Goal: Information Seeking & Learning: Learn about a topic

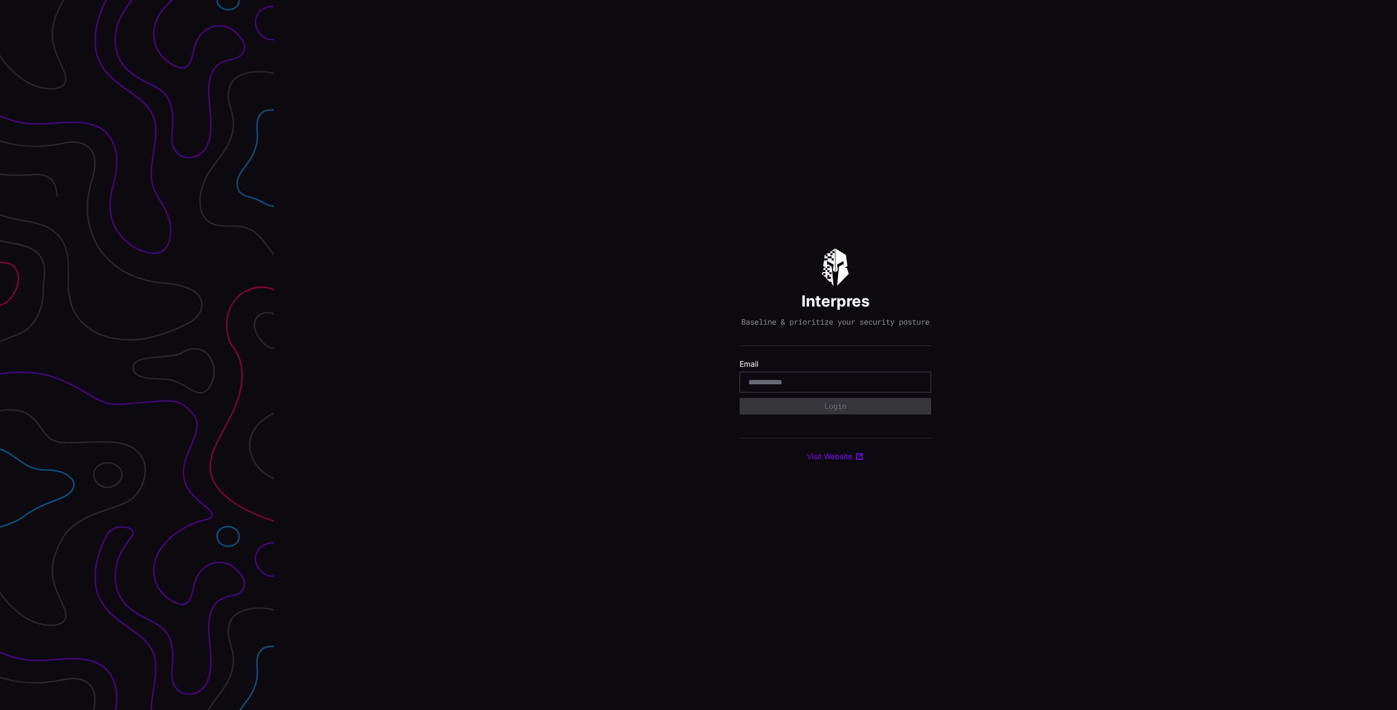
click at [1396, 385] on com-1password-button at bounding box center [1397, 355] width 0 height 710
click at [1396, 386] on com-1password-button at bounding box center [1397, 355] width 0 height 710
type input "**********"
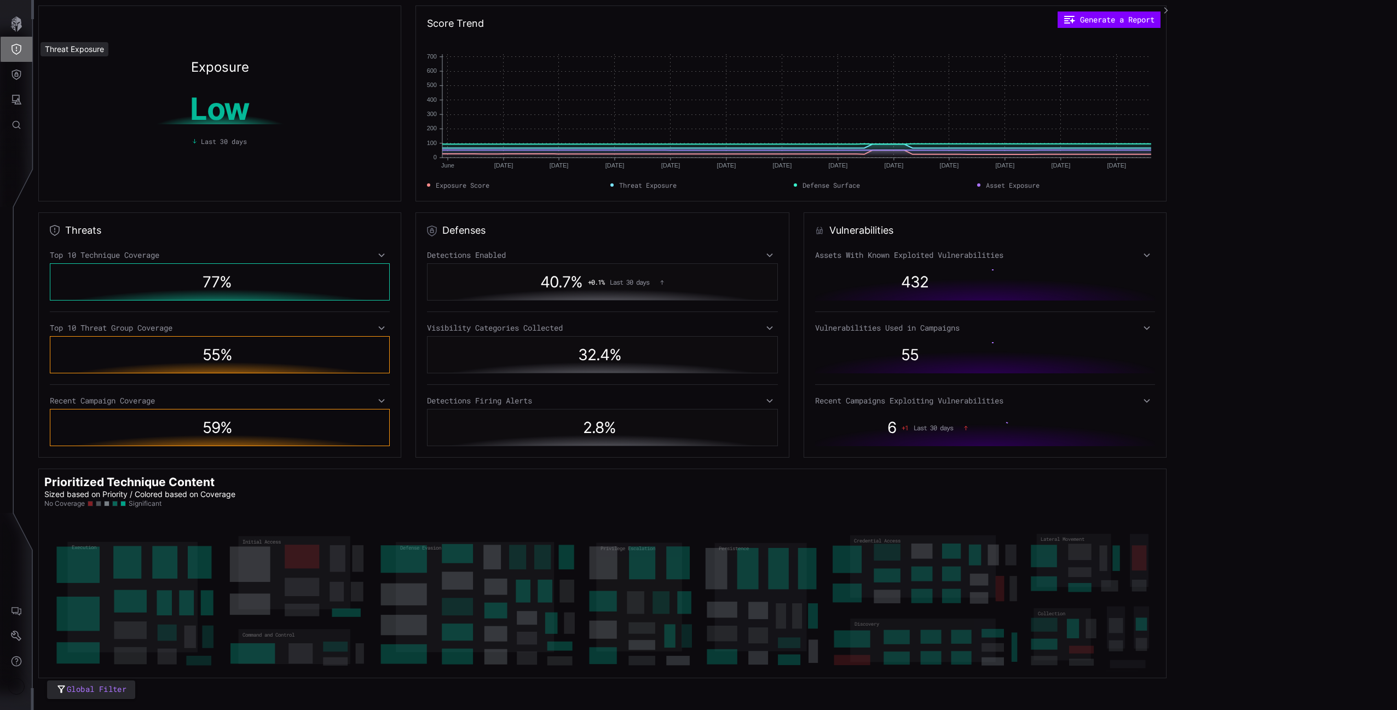
click at [23, 47] on button "Threat Exposure" at bounding box center [17, 49] width 32 height 25
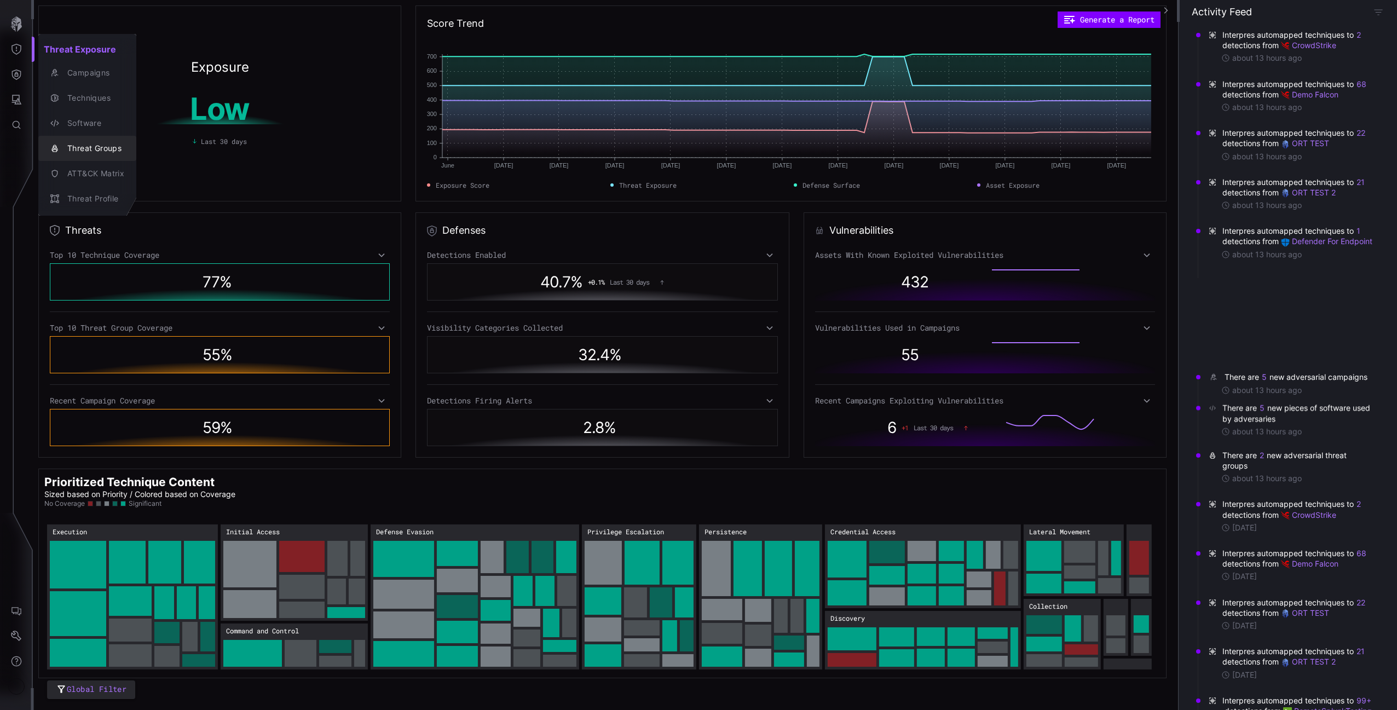
click at [118, 146] on div "Threat Groups" at bounding box center [93, 149] width 62 height 14
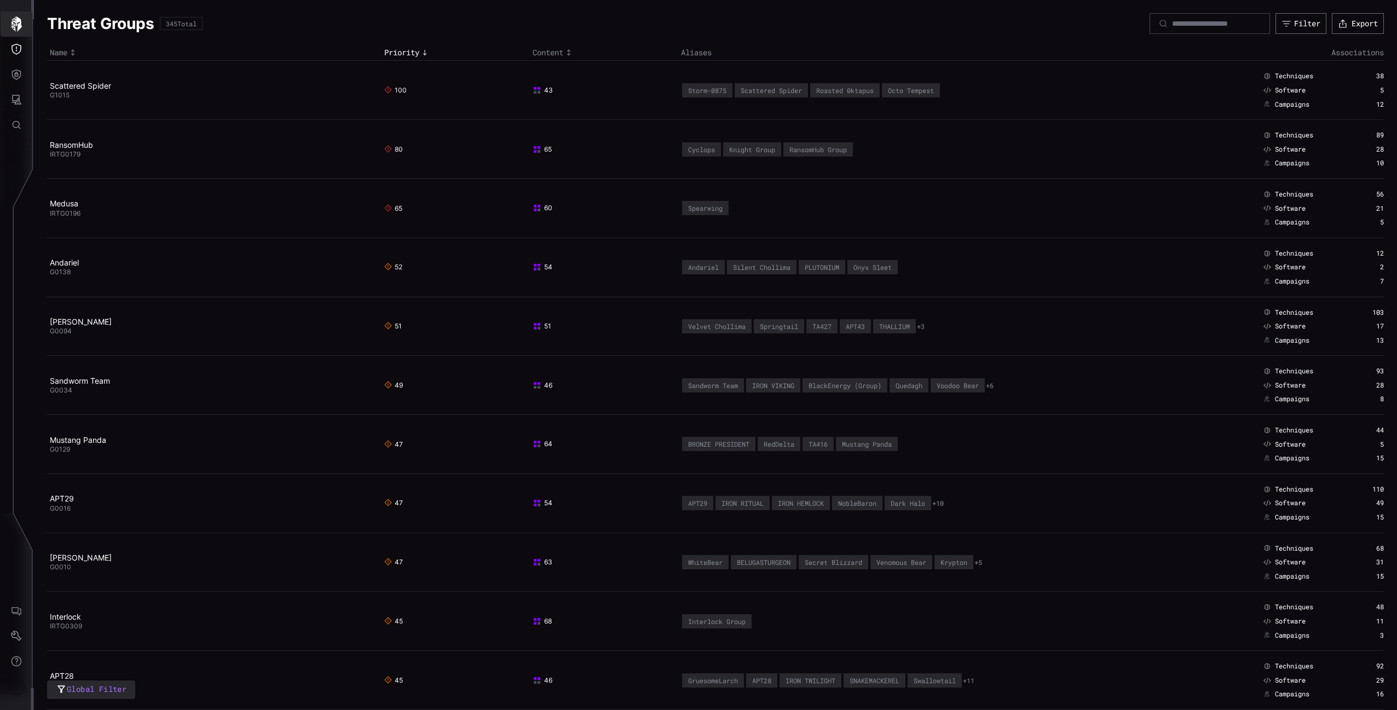
click at [13, 44] on icon "Threat Exposure" at bounding box center [16, 49] width 11 height 11
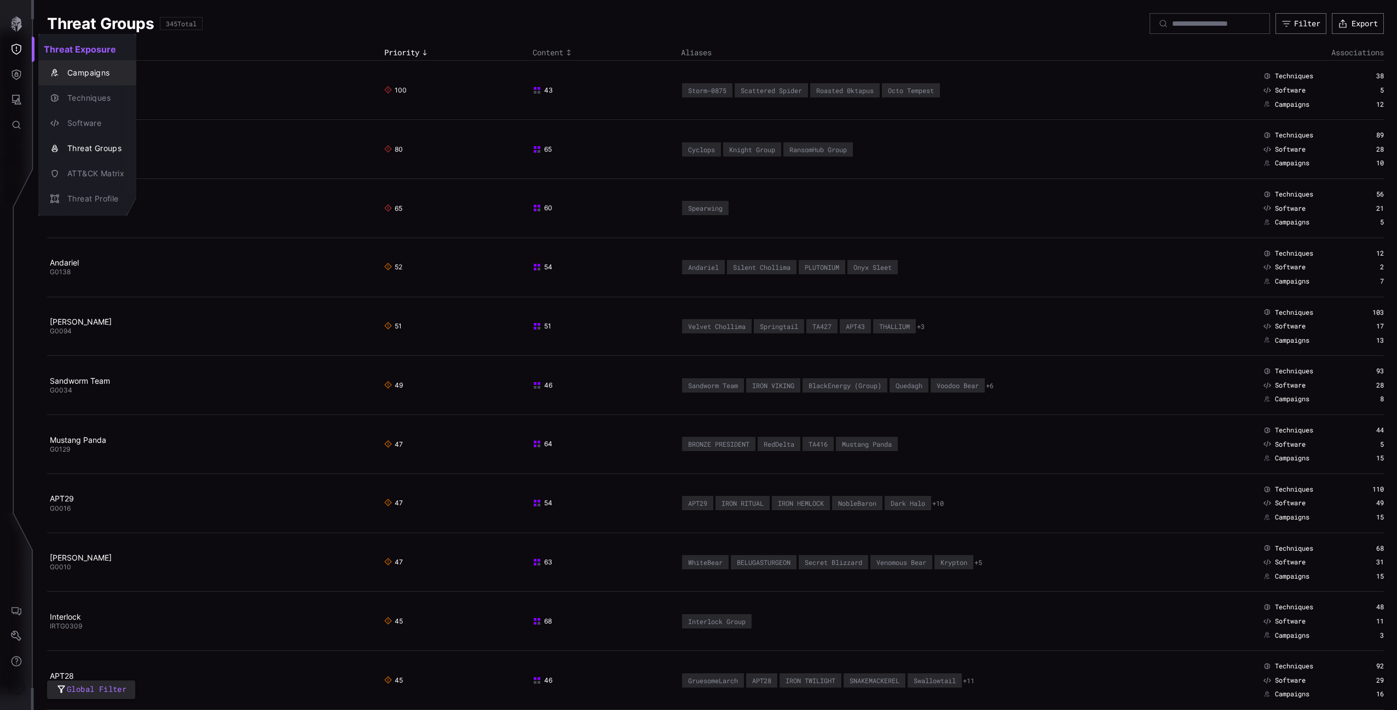
click at [90, 71] on div "Campaigns" at bounding box center [93, 73] width 62 height 14
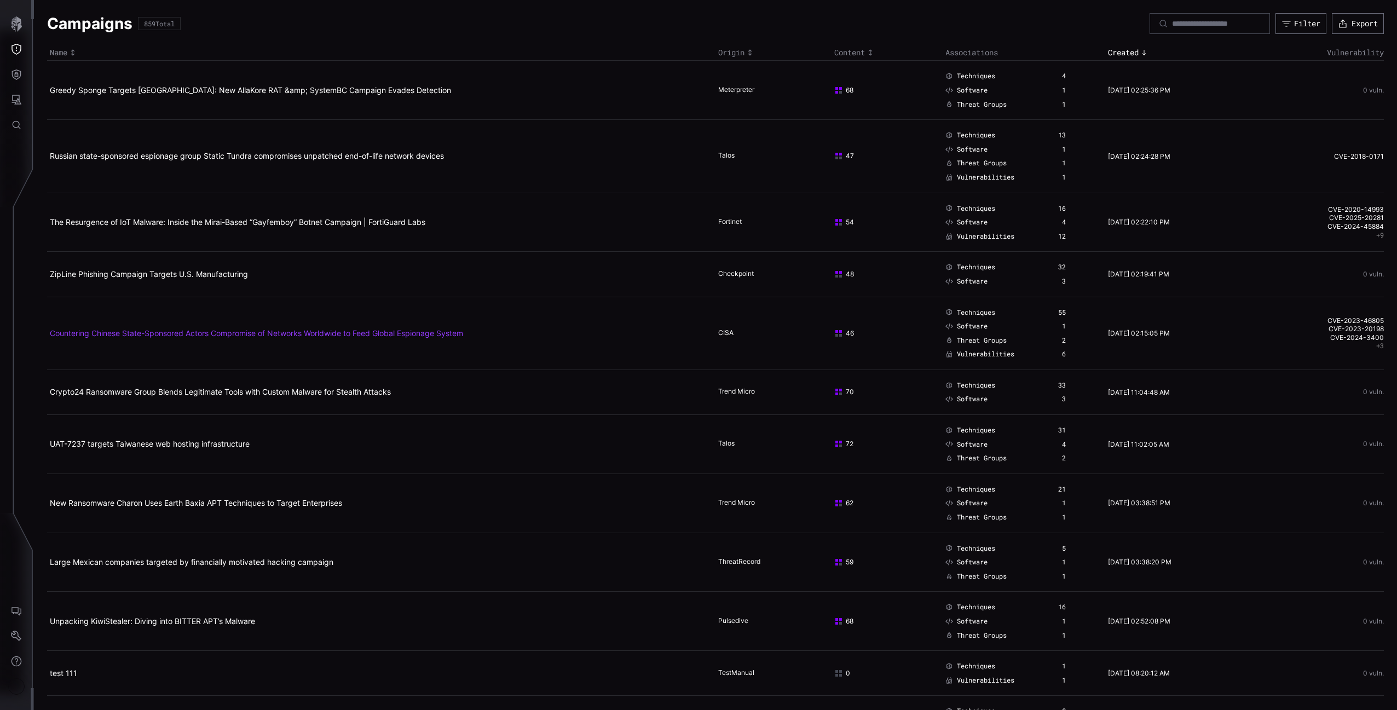
click at [265, 331] on link "Countering Chinese State-Sponsored Actors Compromise of Networks Worldwide to F…" at bounding box center [256, 332] width 413 height 9
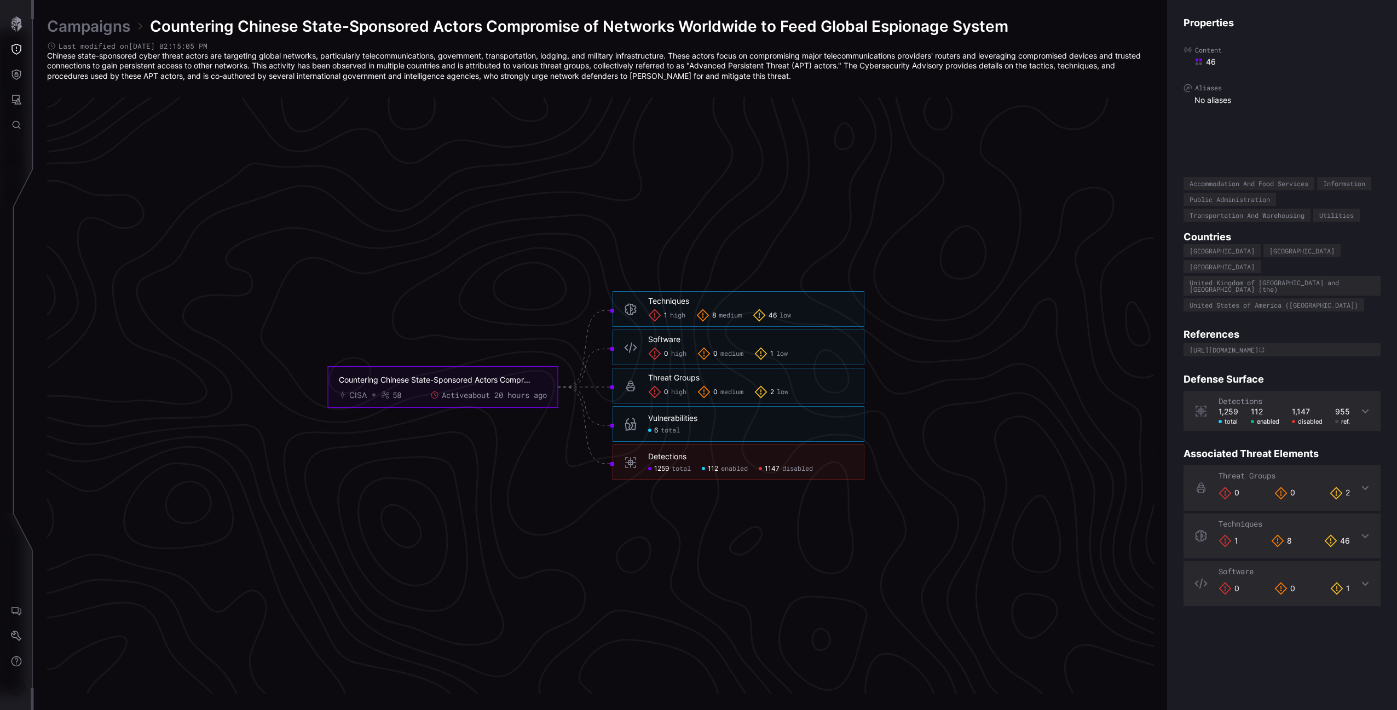
scroll to position [2176, 272]
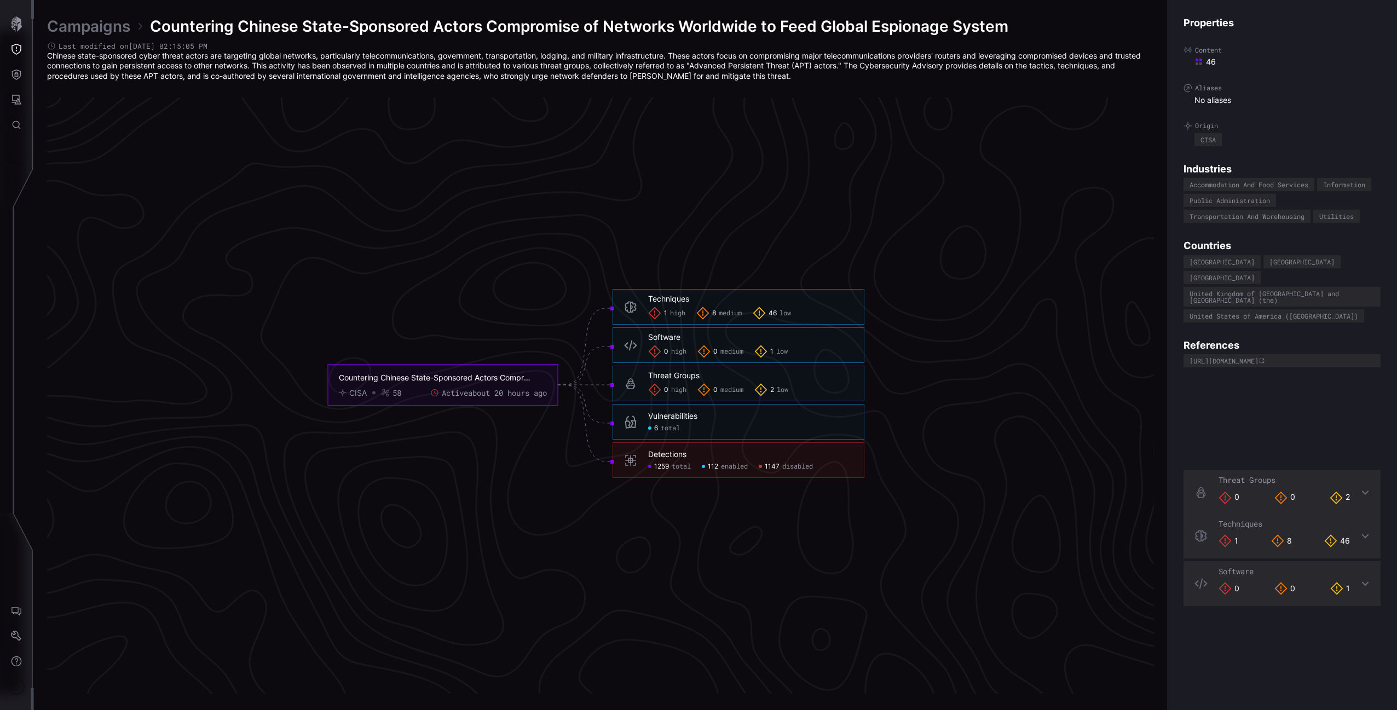
click at [727, 314] on span "medium" at bounding box center [730, 313] width 23 height 9
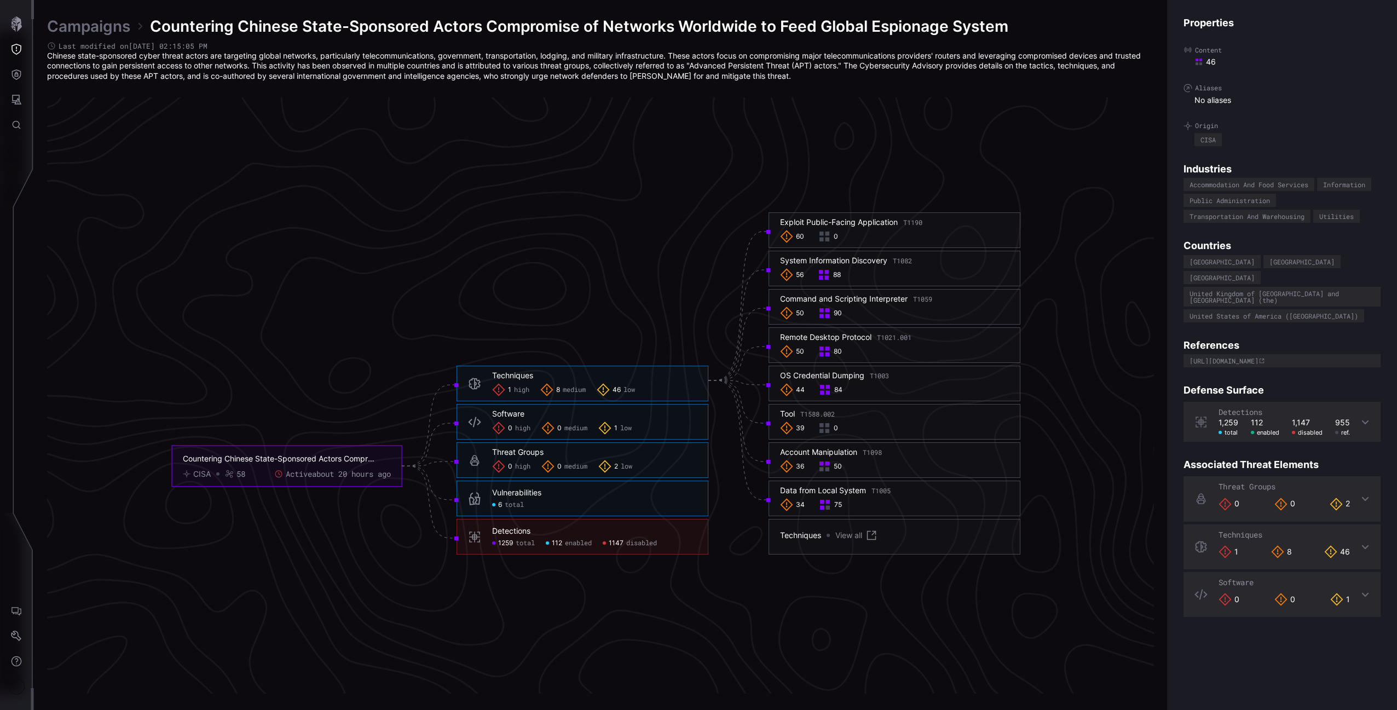
click at [520, 388] on span "high" at bounding box center [521, 389] width 15 height 9
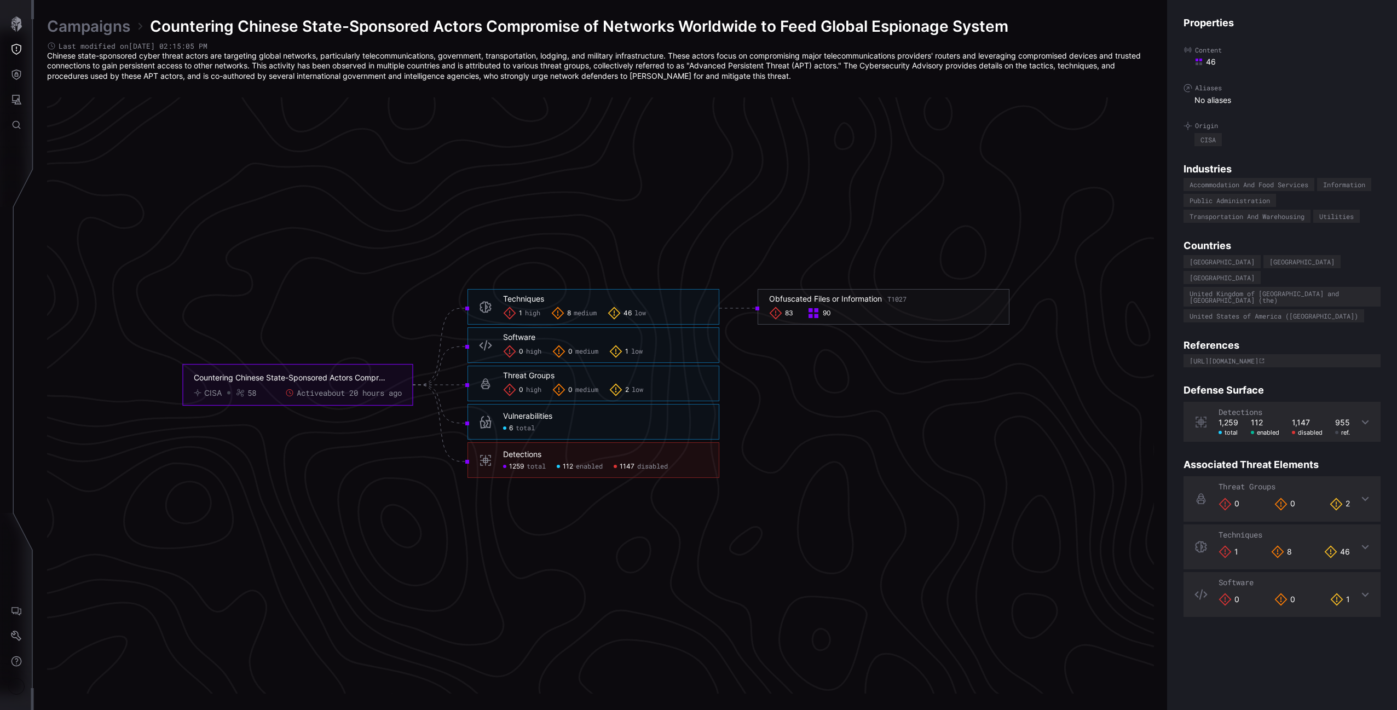
click at [644, 307] on div "46 low" at bounding box center [627, 313] width 38 height 13
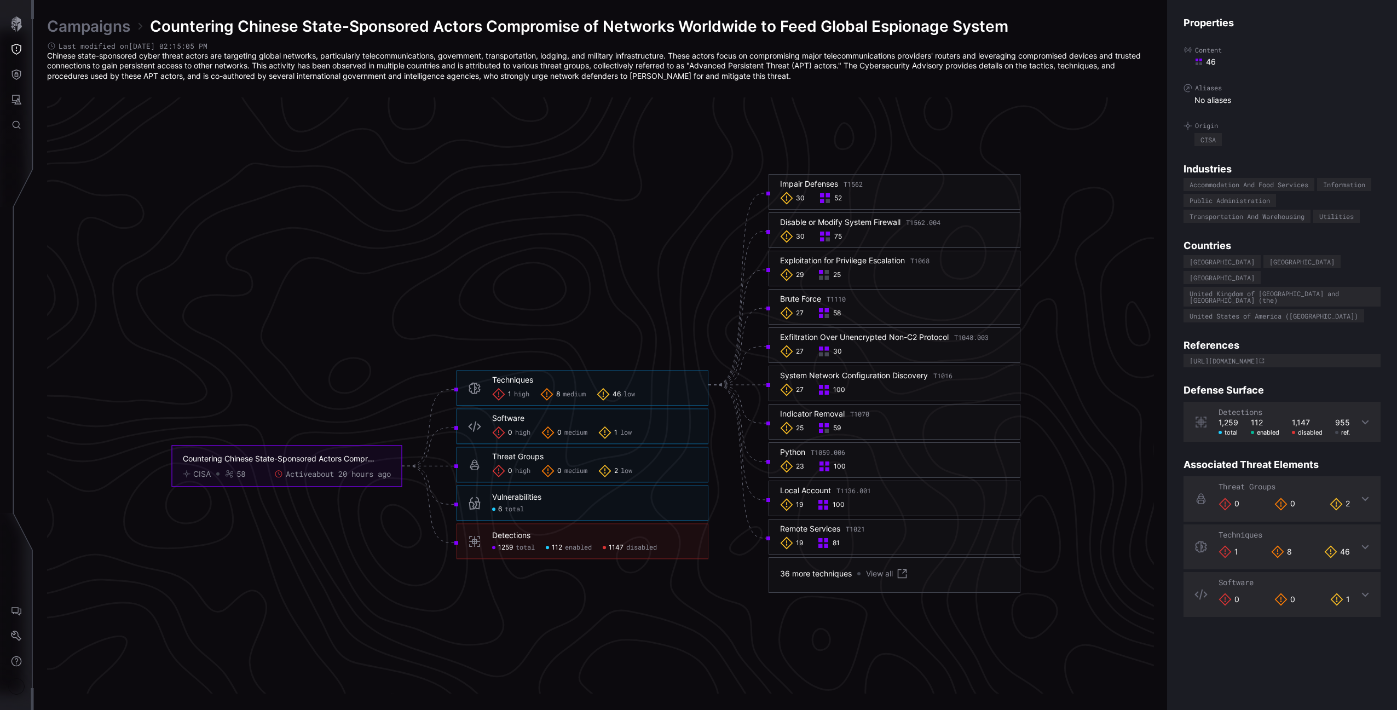
click at [628, 432] on span "low" at bounding box center [625, 432] width 11 height 9
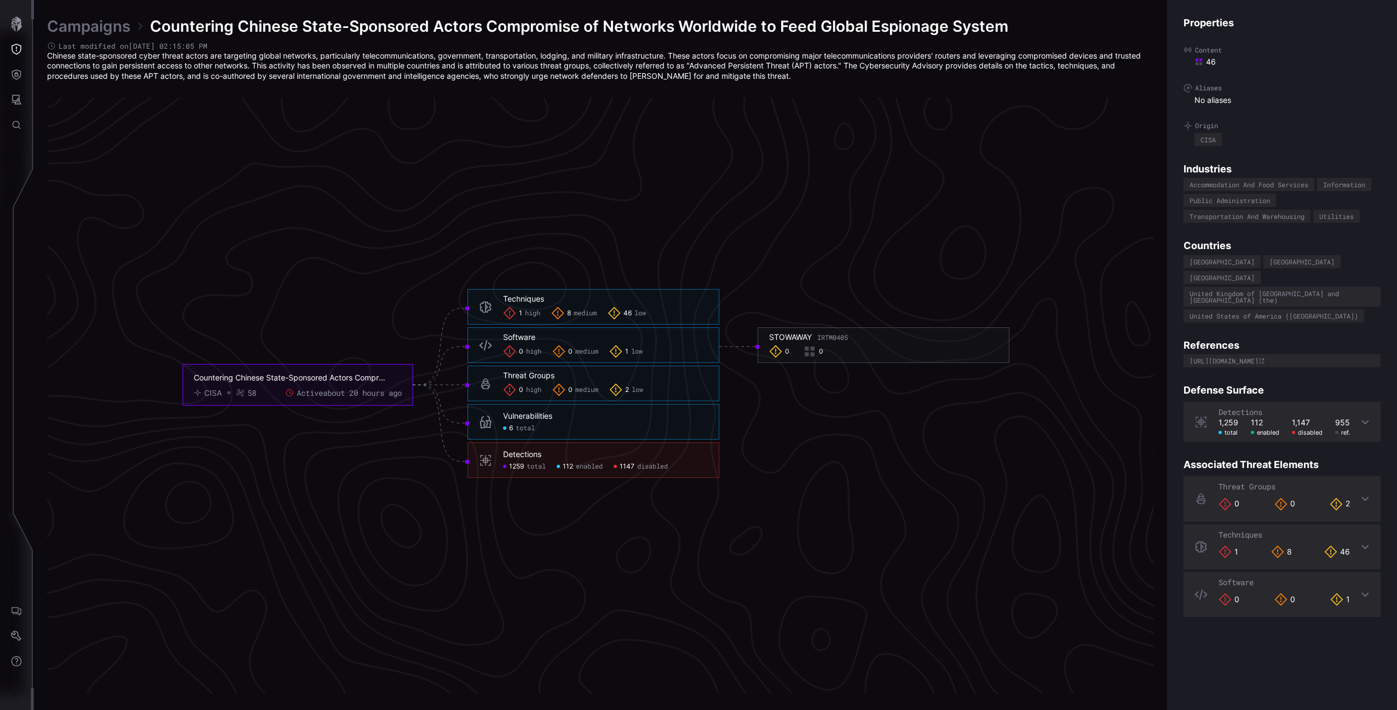
click at [638, 389] on span "low" at bounding box center [637, 389] width 11 height 9
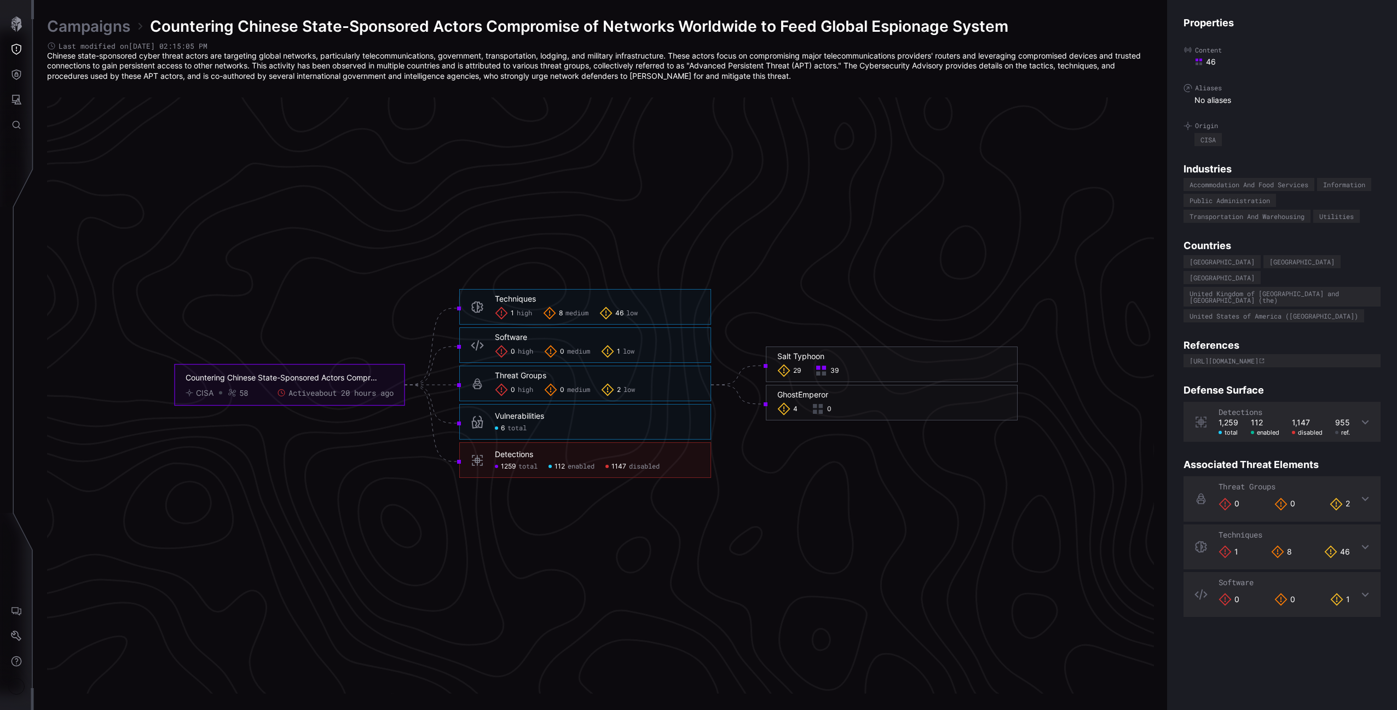
click at [521, 315] on span "high" at bounding box center [524, 313] width 15 height 9
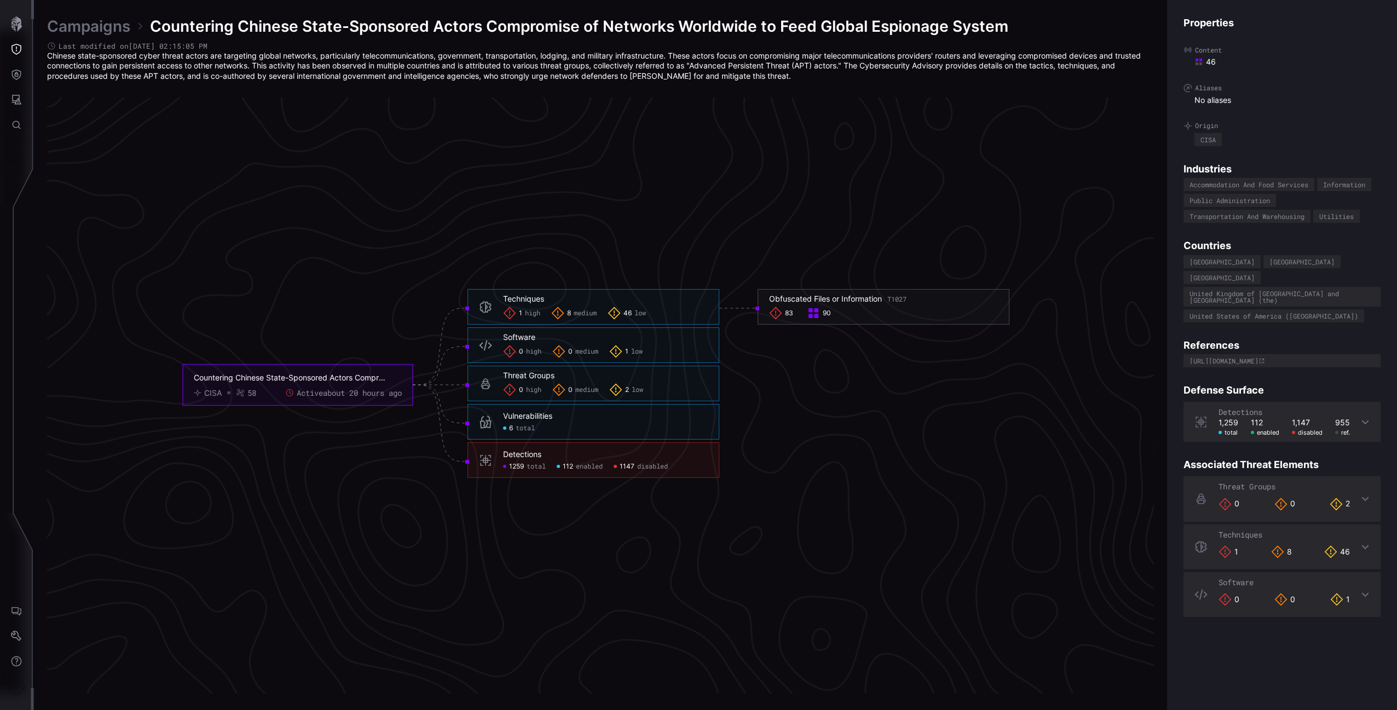
click at [536, 429] on div "6 total" at bounding box center [605, 428] width 205 height 9
click at [524, 431] on span "total" at bounding box center [525, 428] width 19 height 9
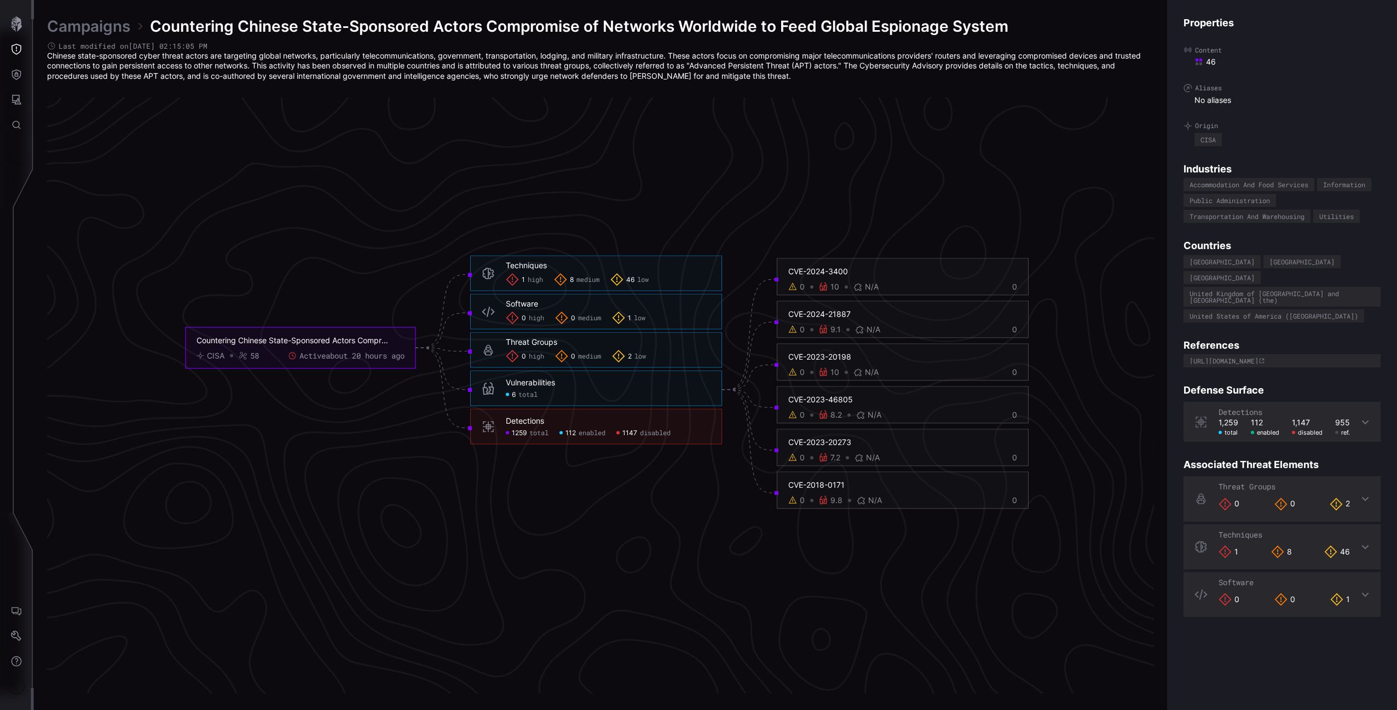
click at [616, 281] on icon at bounding box center [616, 279] width 13 height 13
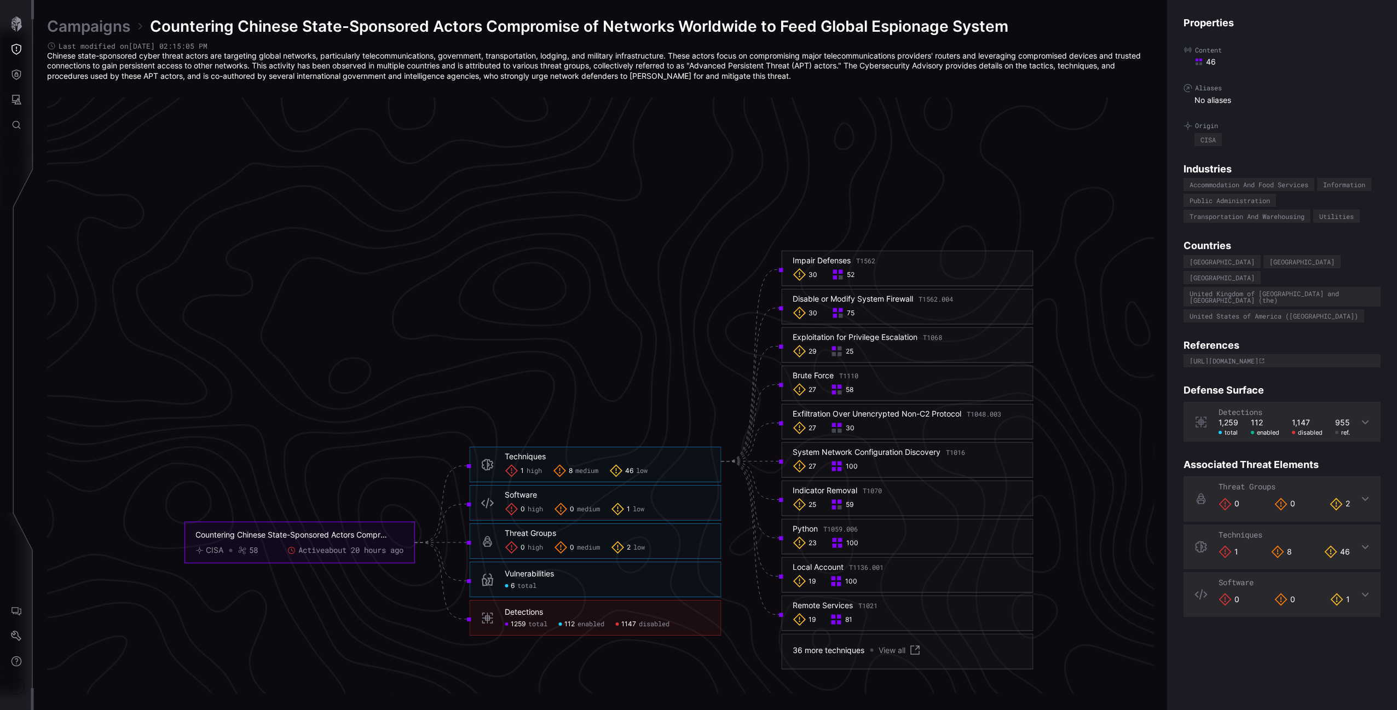
click at [632, 280] on icon "Countering Chinese State-Sponsored Actors Compromise of Networks Worldwide to F…" at bounding box center [596, 385] width 1642 height 4926
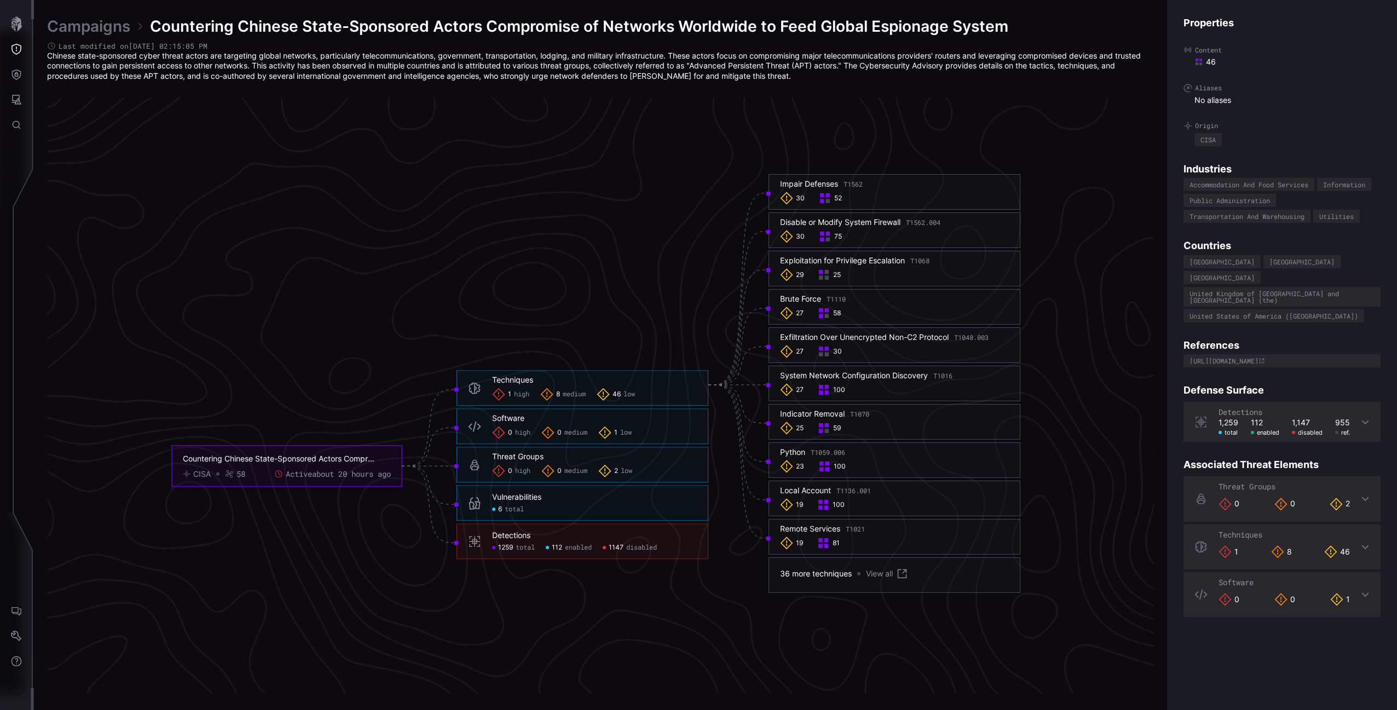
click at [521, 397] on span "high" at bounding box center [521, 394] width 15 height 9
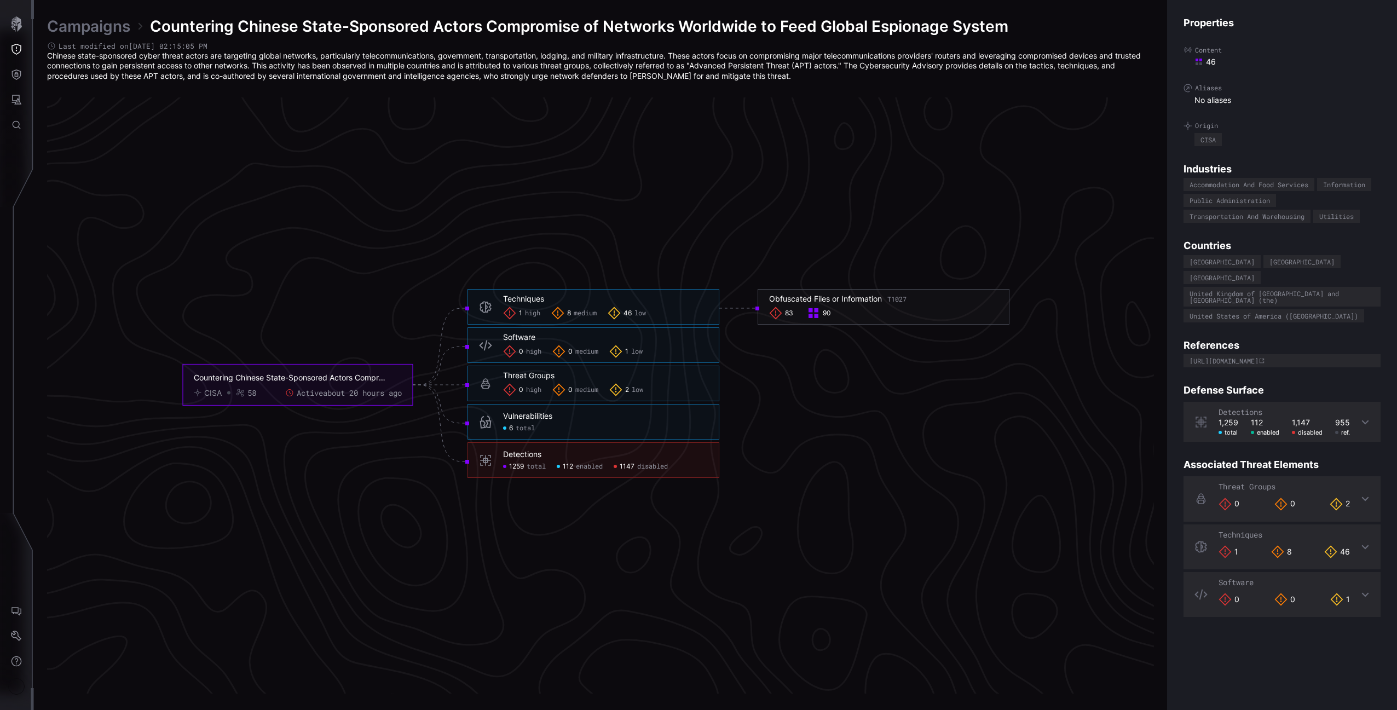
click at [592, 322] on div "Techniques 1 high 8 medium 46 low" at bounding box center [593, 307] width 252 height 36
click at [588, 319] on div "8 medium" at bounding box center [573, 313] width 45 height 13
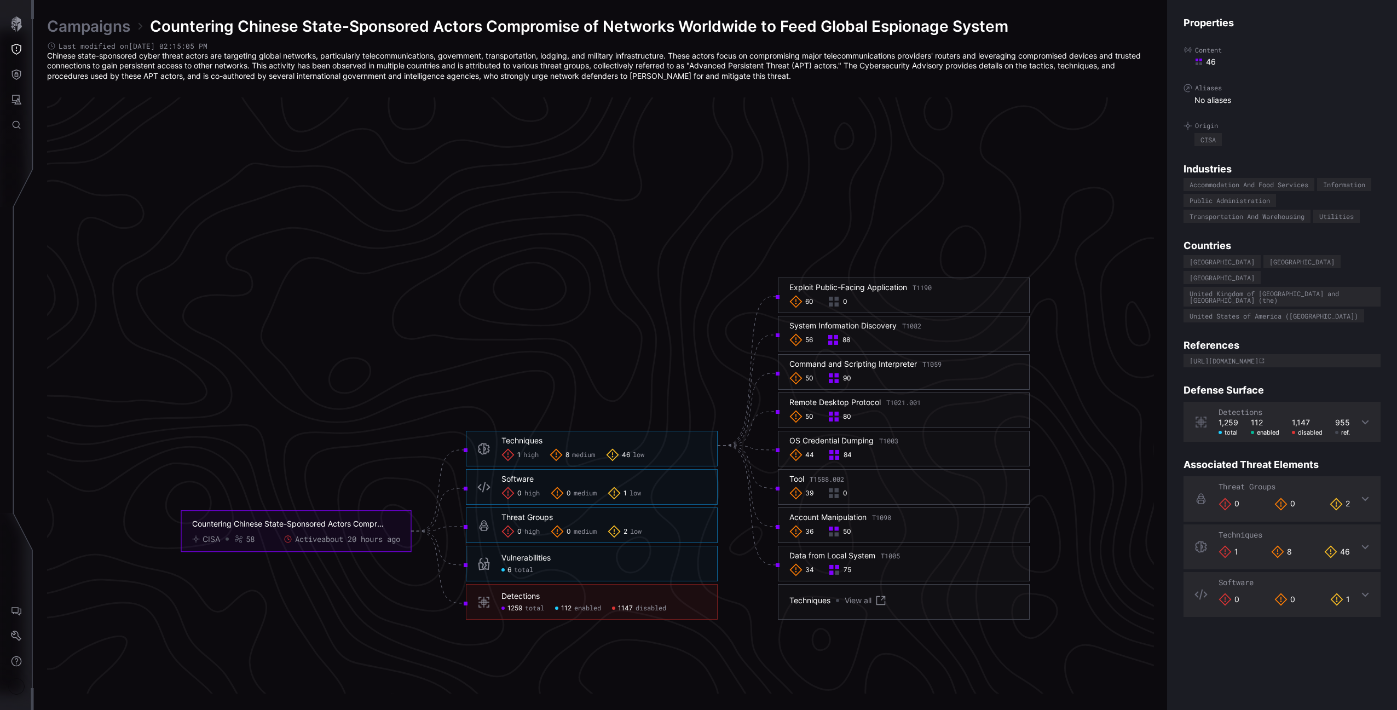
click at [585, 316] on icon "Countering Chinese State-Sponsored Actors Compromise of Networks Worldwide to F…" at bounding box center [596, 385] width 1642 height 4926
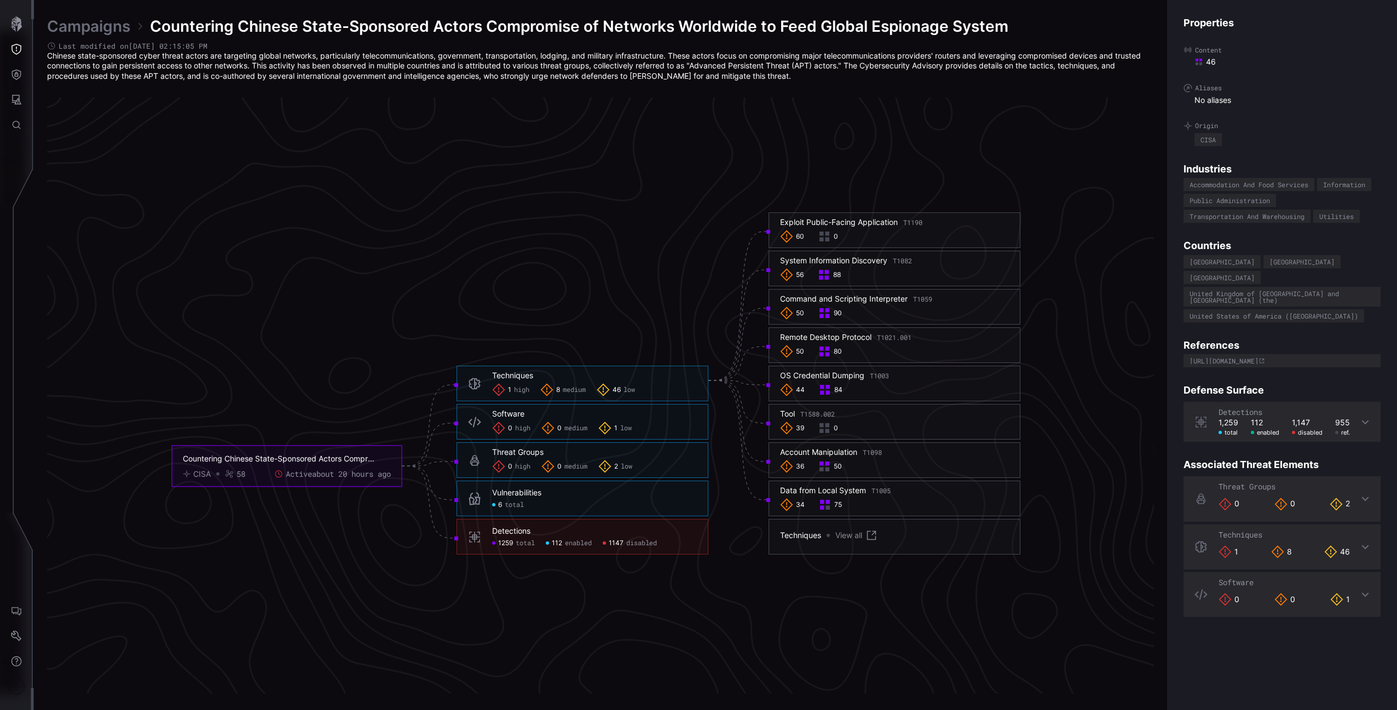
click at [518, 385] on span "high" at bounding box center [521, 389] width 15 height 9
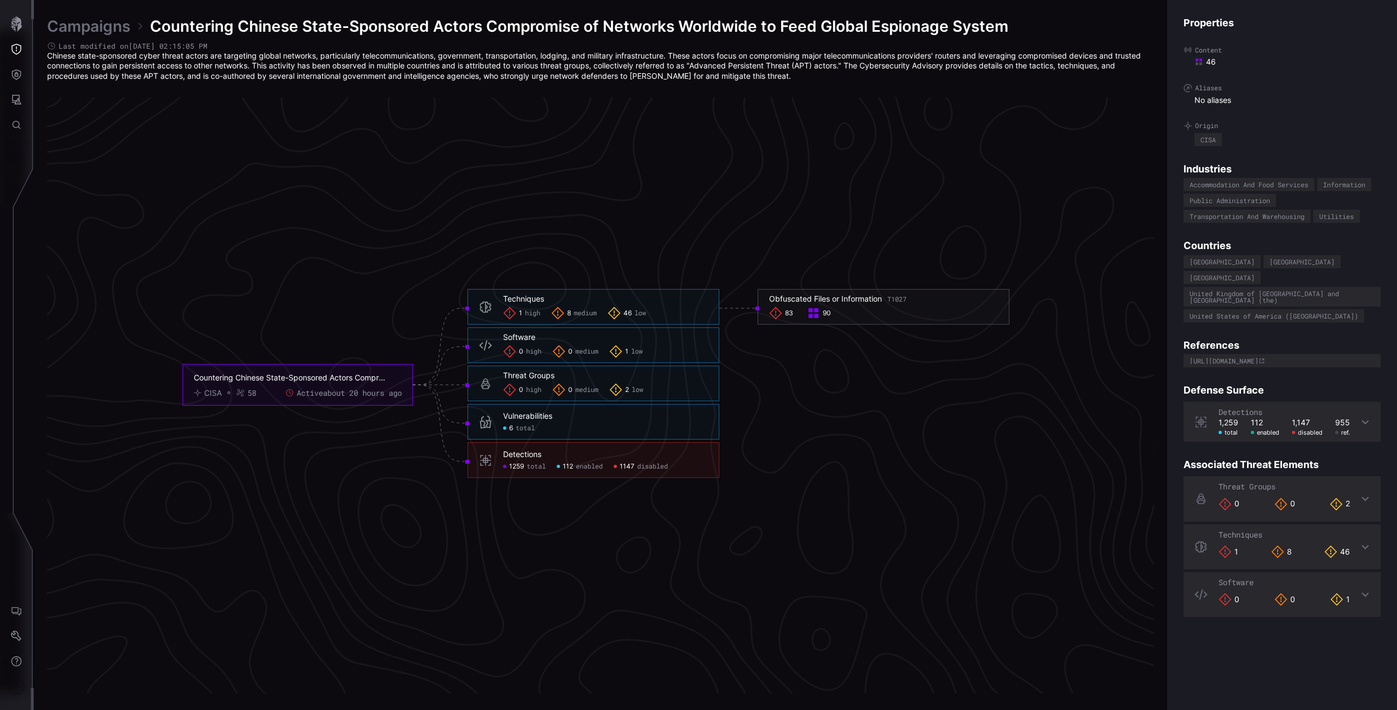
scroll to position [2178, 272]
click at [629, 314] on span "46" at bounding box center [627, 311] width 8 height 9
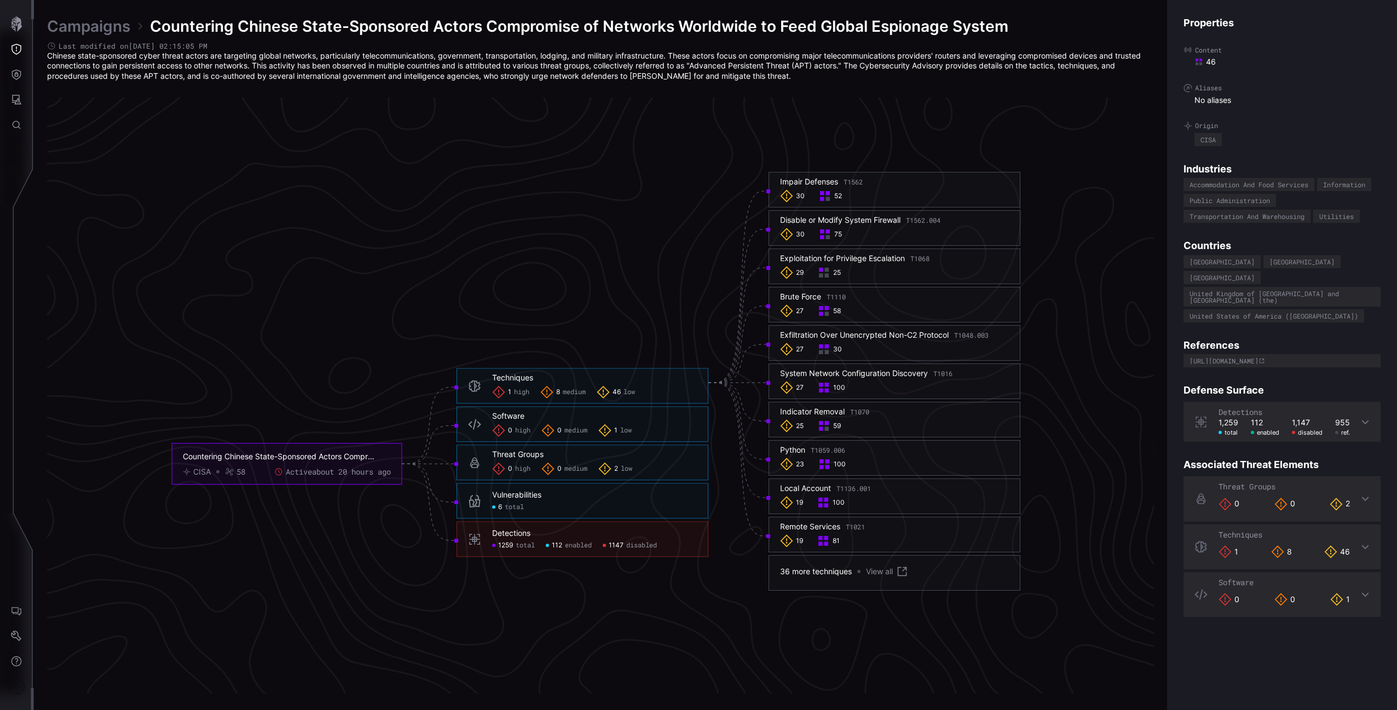
drag, startPoint x: 567, startPoint y: 398, endPoint x: 567, endPoint y: 392, distance: 6.0
click at [566, 397] on div "8 medium" at bounding box center [562, 391] width 45 height 13
click at [569, 411] on div "Software 0 high 0 medium 1 low" at bounding box center [594, 424] width 205 height 26
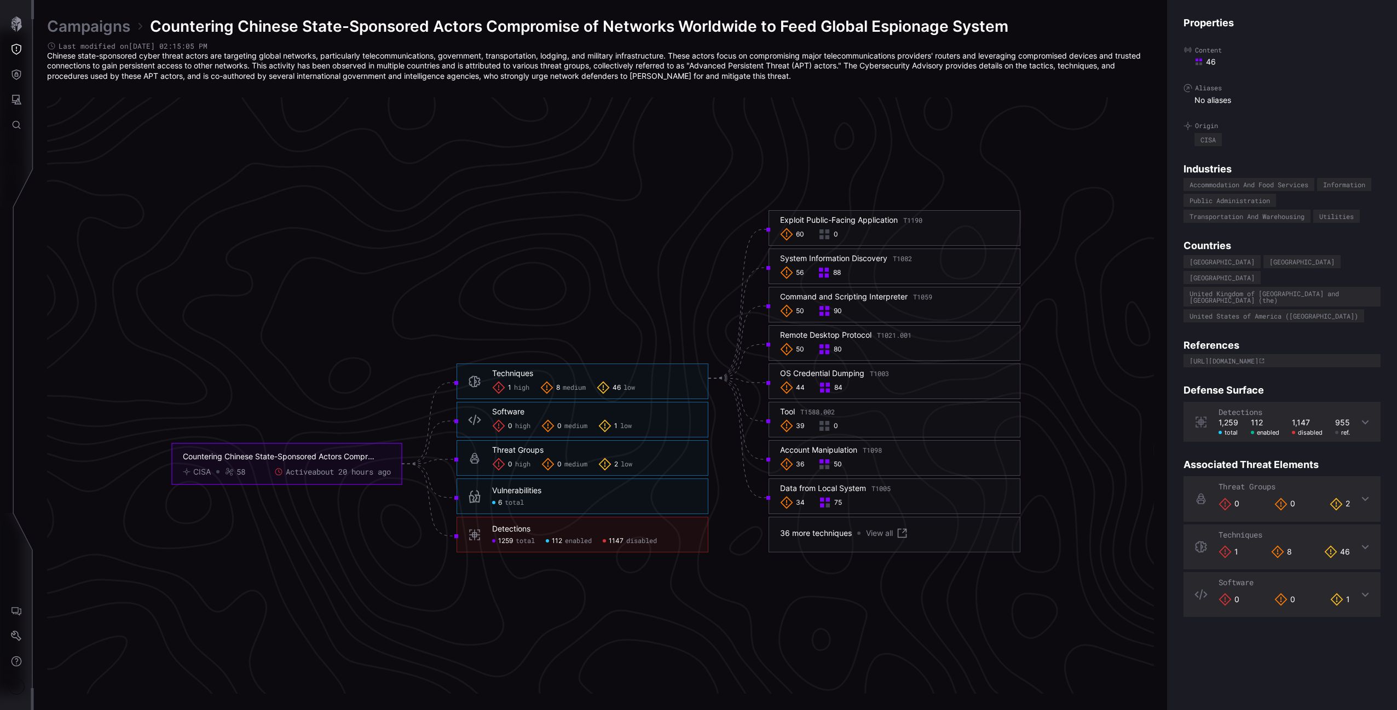
click at [528, 389] on span "high" at bounding box center [521, 387] width 15 height 9
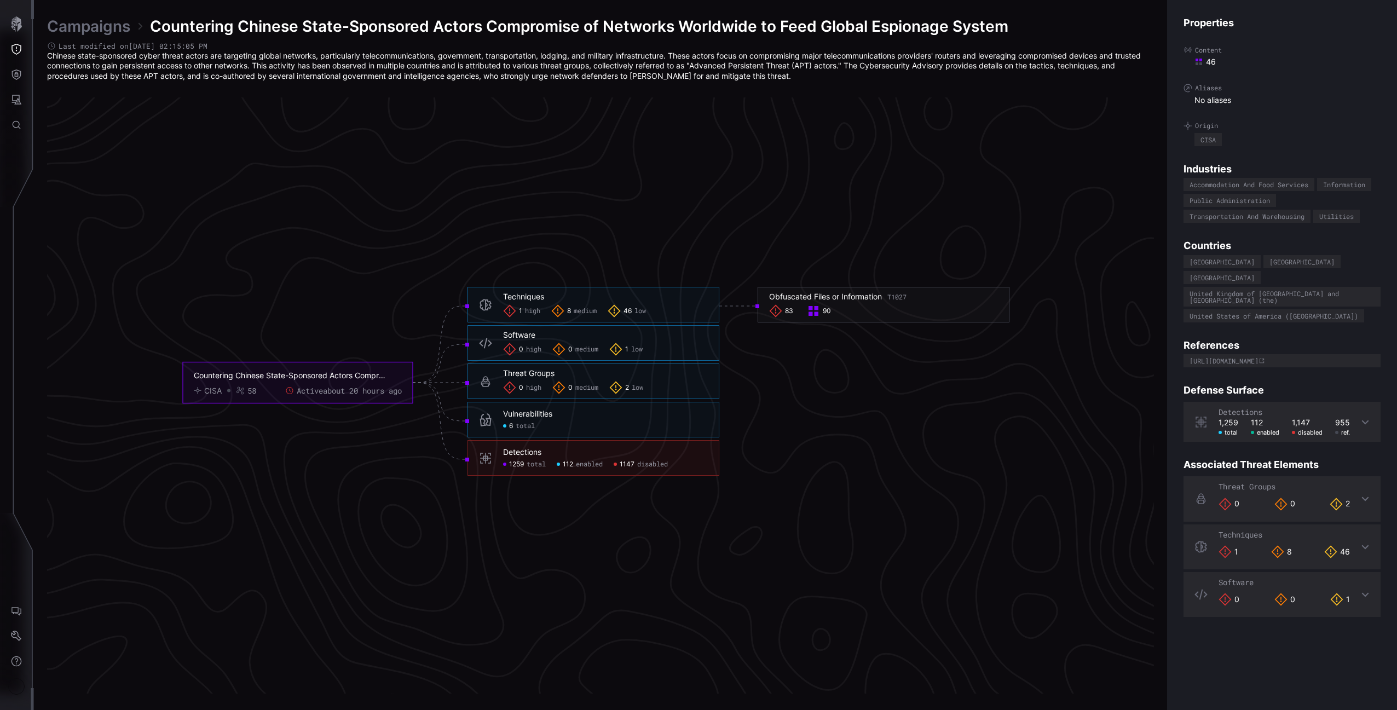
click at [635, 314] on div "46 low" at bounding box center [627, 310] width 38 height 13
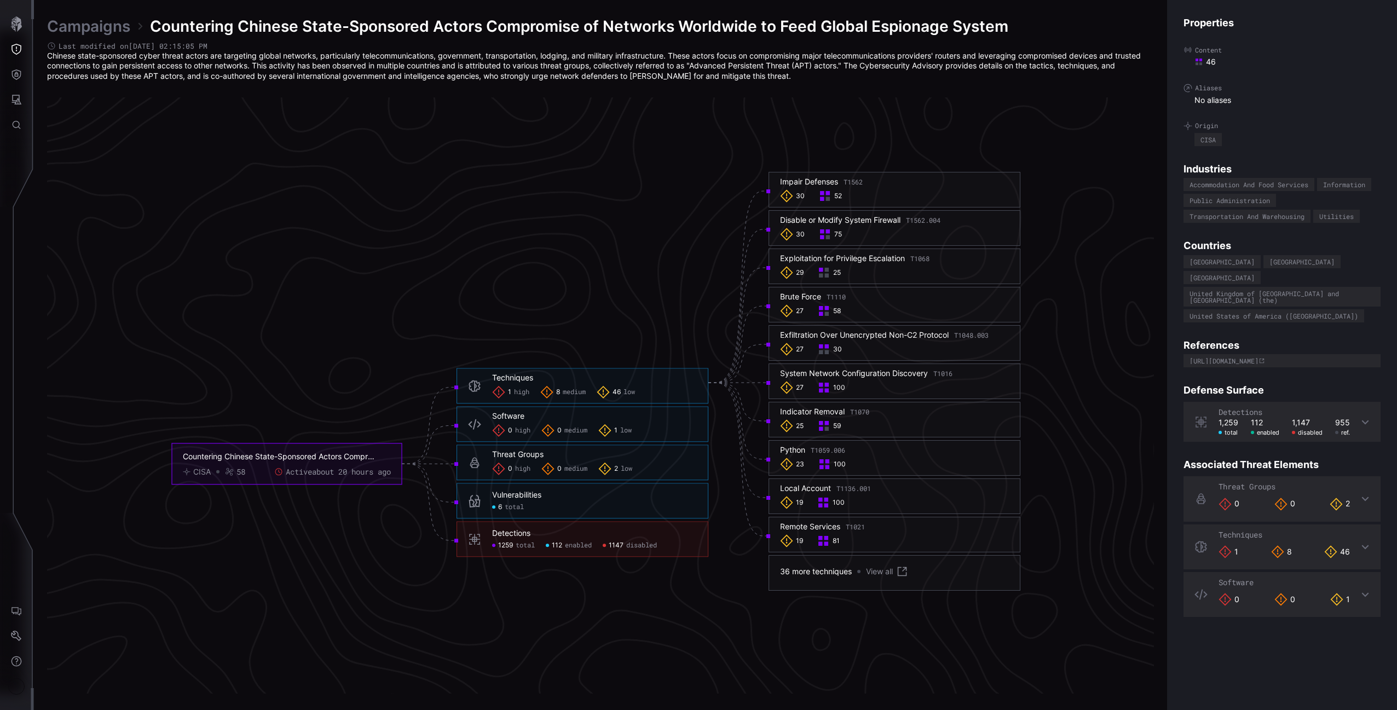
click at [577, 395] on span "medium" at bounding box center [574, 392] width 23 height 9
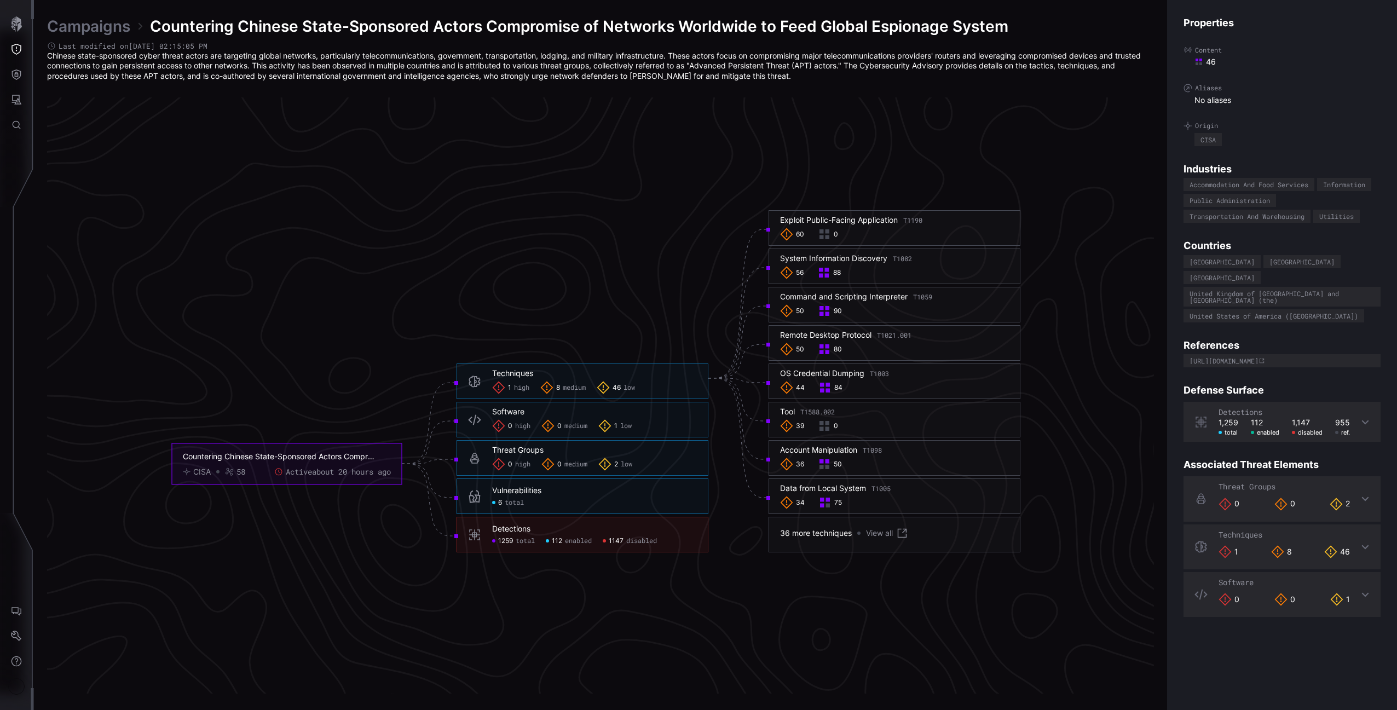
click at [518, 385] on span "high" at bounding box center [521, 387] width 15 height 9
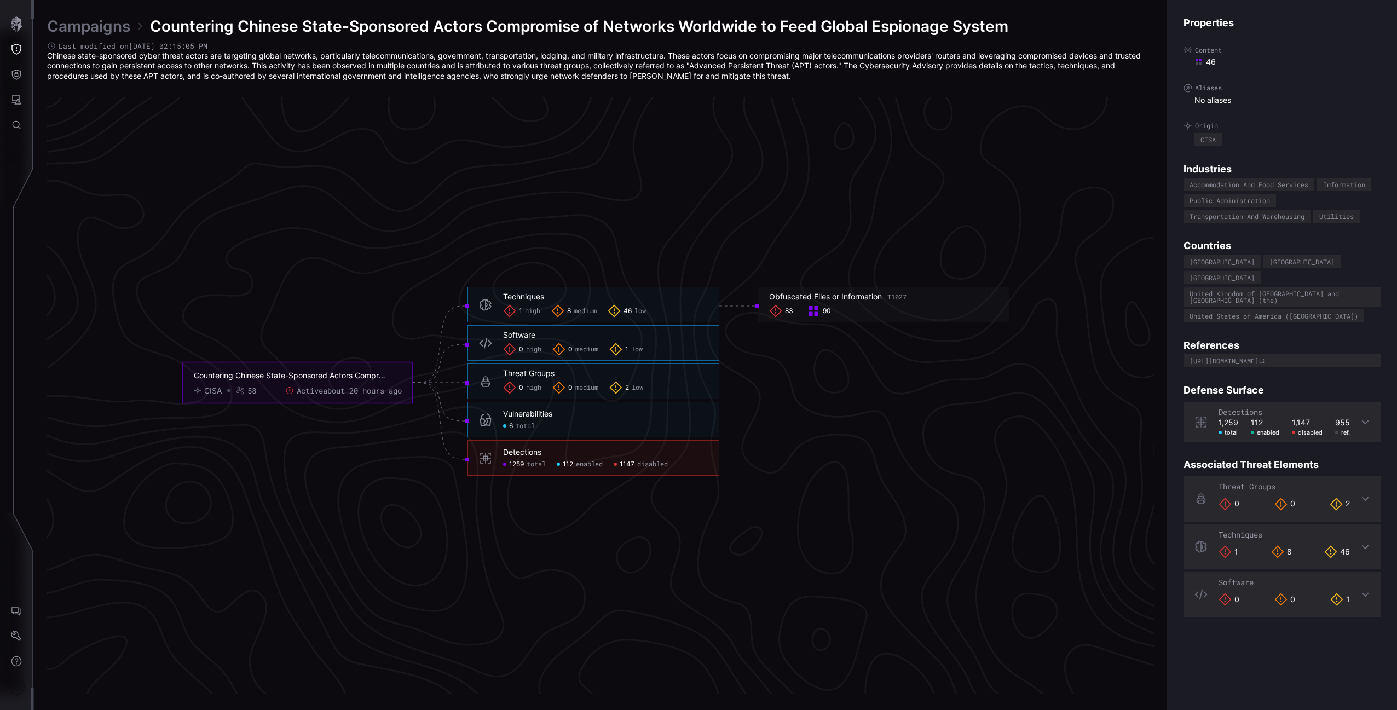
click at [637, 310] on span "low" at bounding box center [639, 311] width 11 height 9
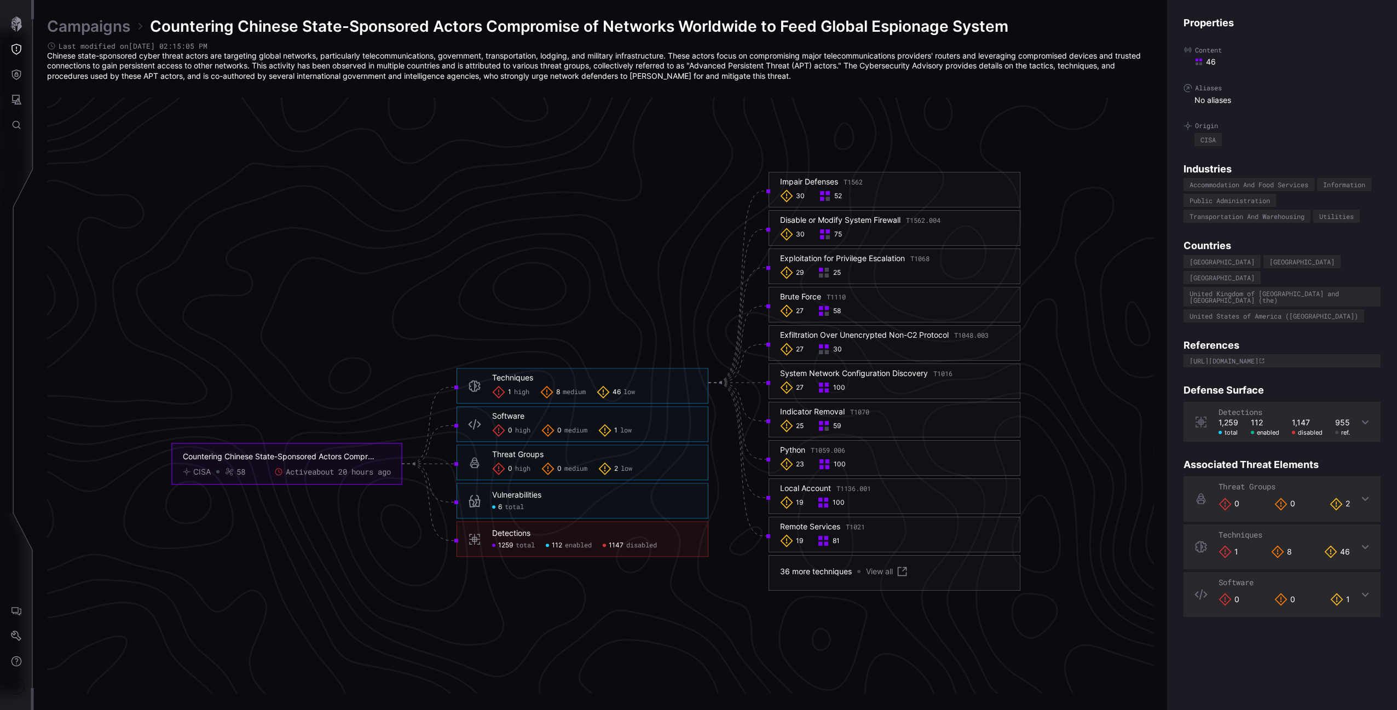
click at [581, 392] on span "medium" at bounding box center [574, 392] width 23 height 9
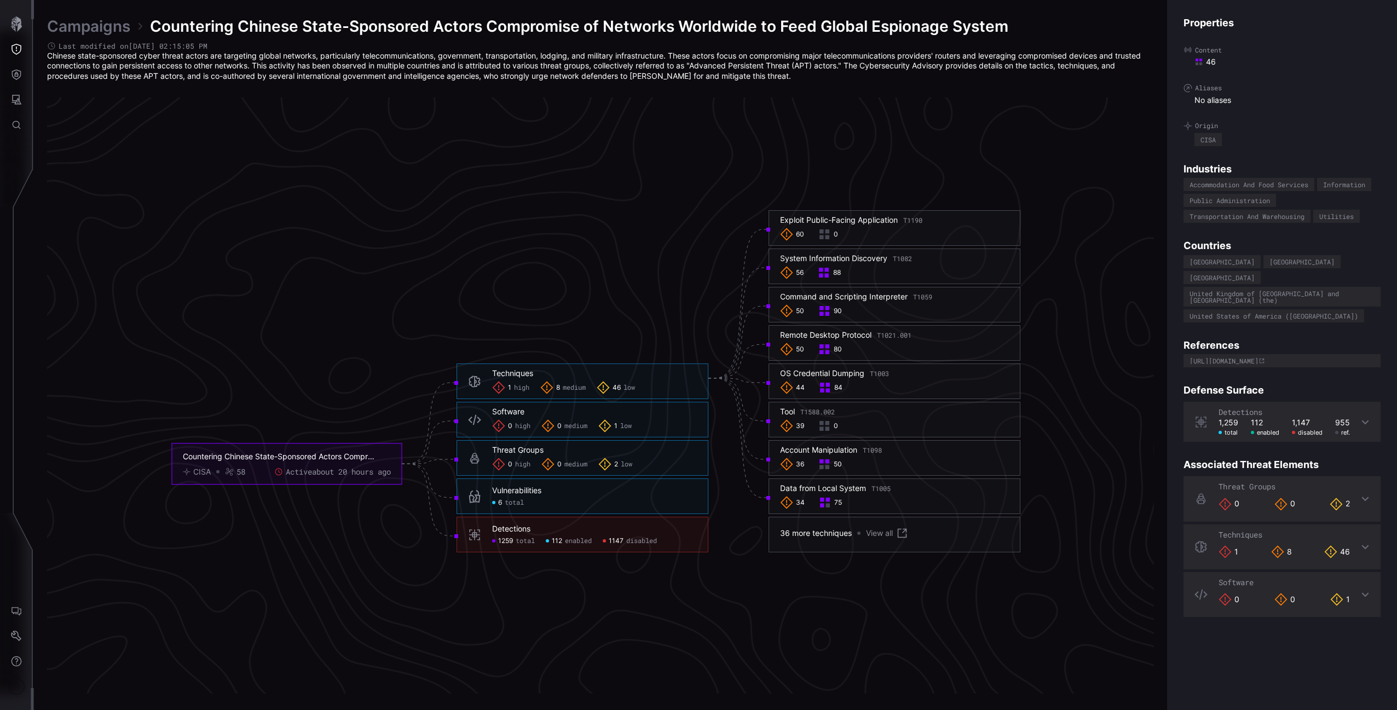
click at [522, 384] on span "high" at bounding box center [521, 387] width 15 height 9
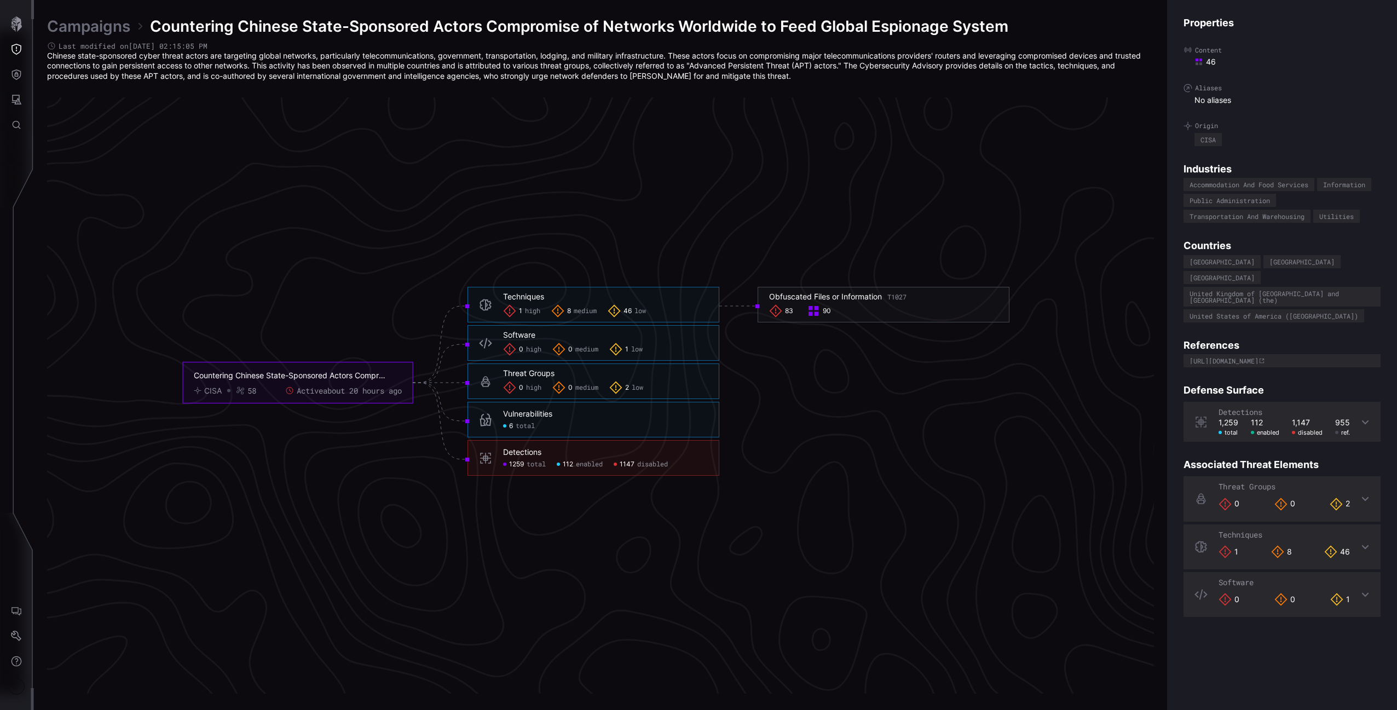
click at [627, 307] on span "46" at bounding box center [627, 311] width 8 height 9
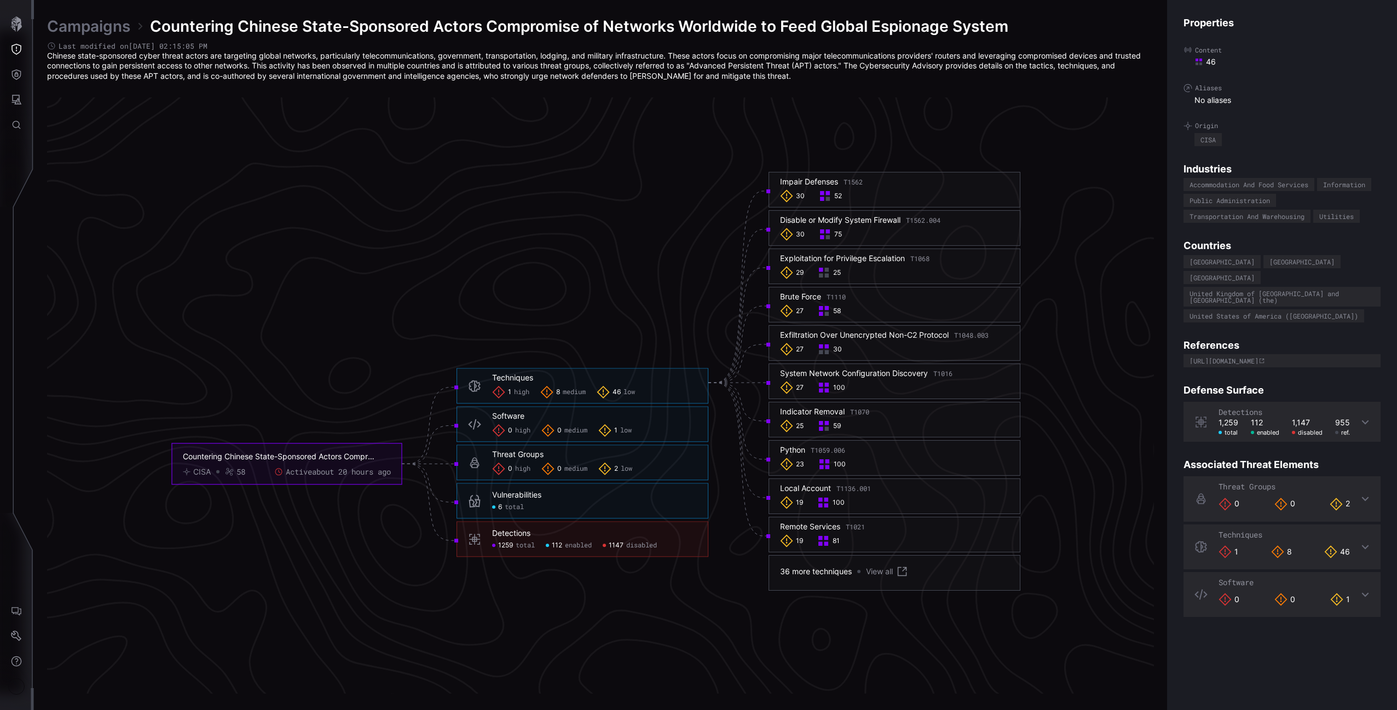
click at [579, 384] on div "Techniques 1 high 8 medium 46 low" at bounding box center [594, 386] width 205 height 26
click at [564, 390] on span "medium" at bounding box center [574, 392] width 23 height 9
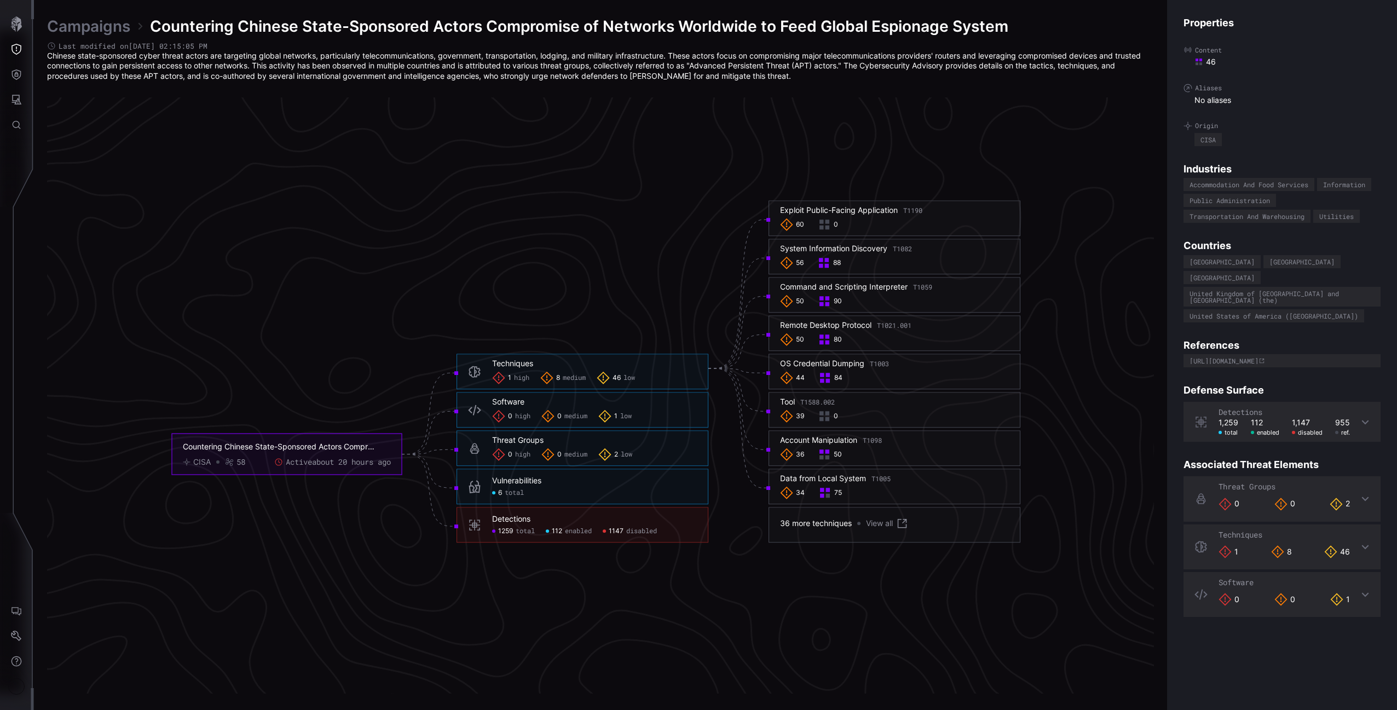
click at [499, 383] on icon at bounding box center [498, 377] width 13 height 13
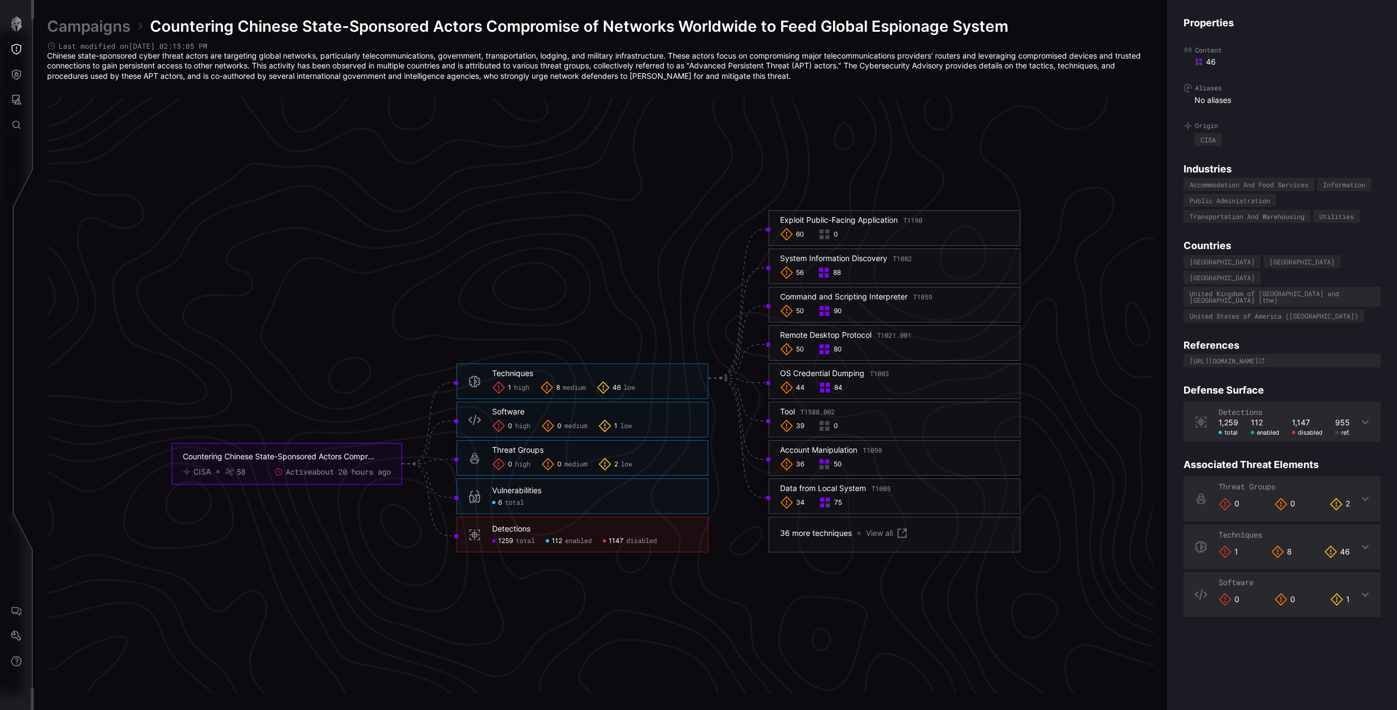
click at [511, 381] on g "Countering Chinese State-Sponsored Actors Compromise of Networks Worldwide to F…" at bounding box center [596, 387] width 848 height 355
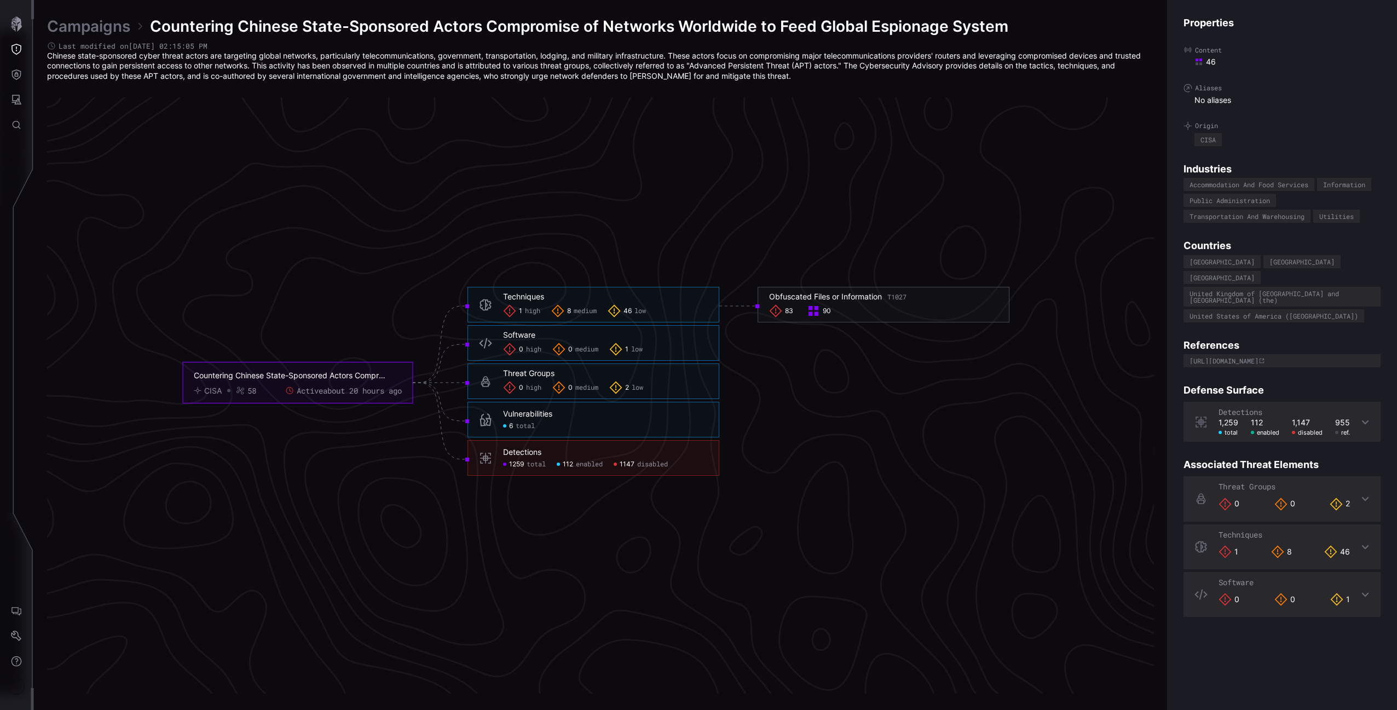
drag, startPoint x: 592, startPoint y: 302, endPoint x: 590, endPoint y: 308, distance: 6.9
click at [592, 302] on div "Techniques 1 high 8 medium 46 low" at bounding box center [605, 305] width 205 height 26
click at [642, 354] on div "1 low" at bounding box center [625, 349] width 33 height 13
click span "low"
click at [638, 392] on div "2 low" at bounding box center [626, 387] width 34 height 13
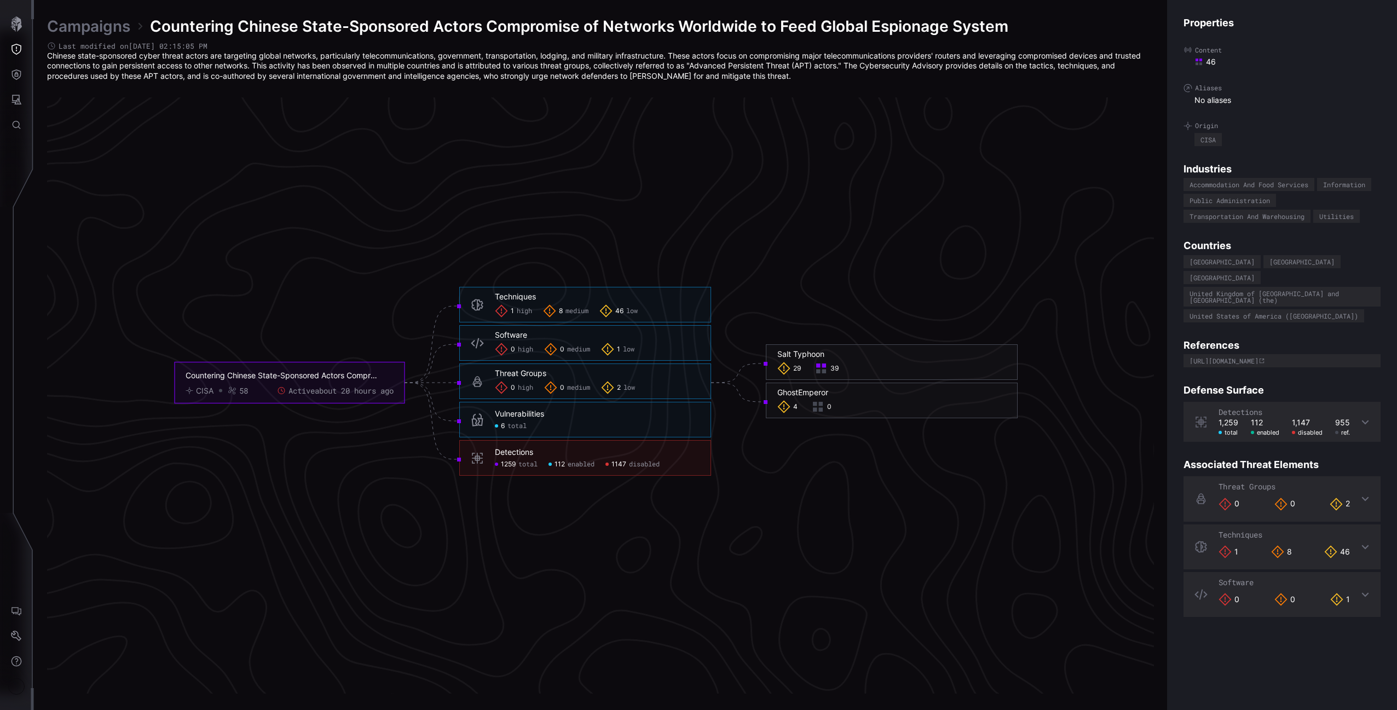
click at [893, 311] on icon "Countering Chinese State-Sponsored Actors Compromise of Networks Worldwide to F…" at bounding box center [596, 382] width 1642 height 4926
